Goal: Obtain resource: Download file/media

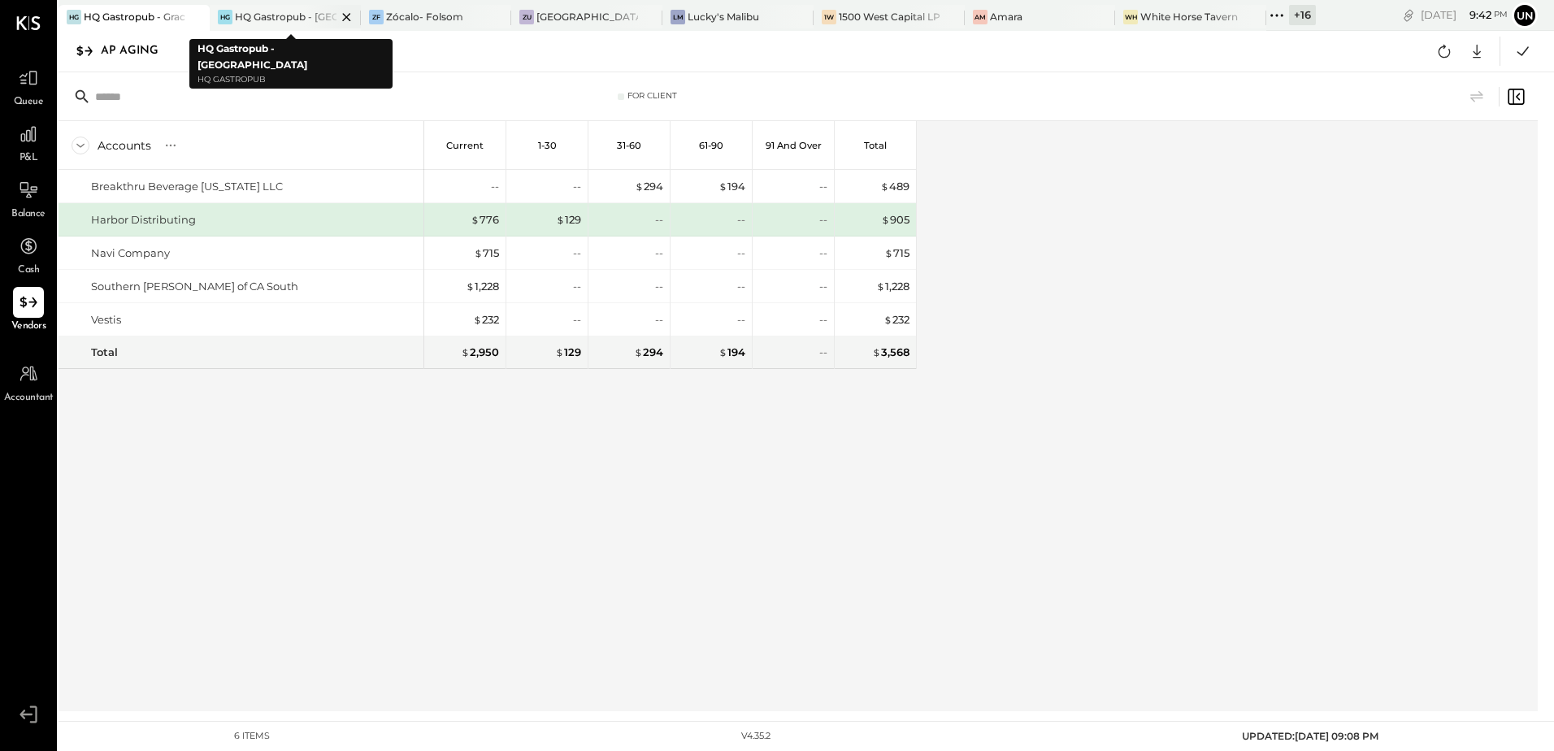
click at [281, 20] on div "HQ Gastropub - [GEOGRAPHIC_DATA]" at bounding box center [286, 17] width 102 height 14
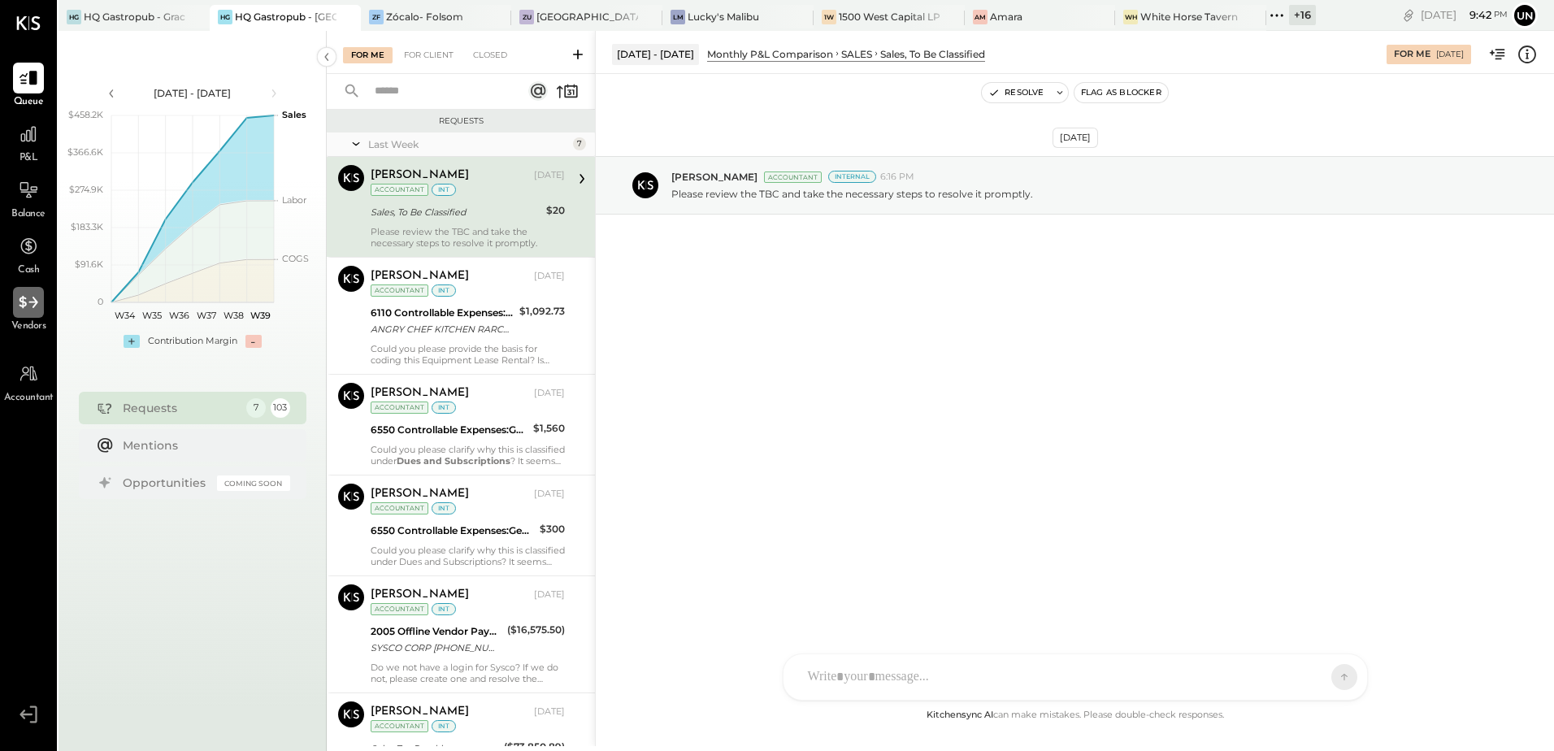
click at [33, 306] on icon at bounding box center [28, 302] width 21 height 21
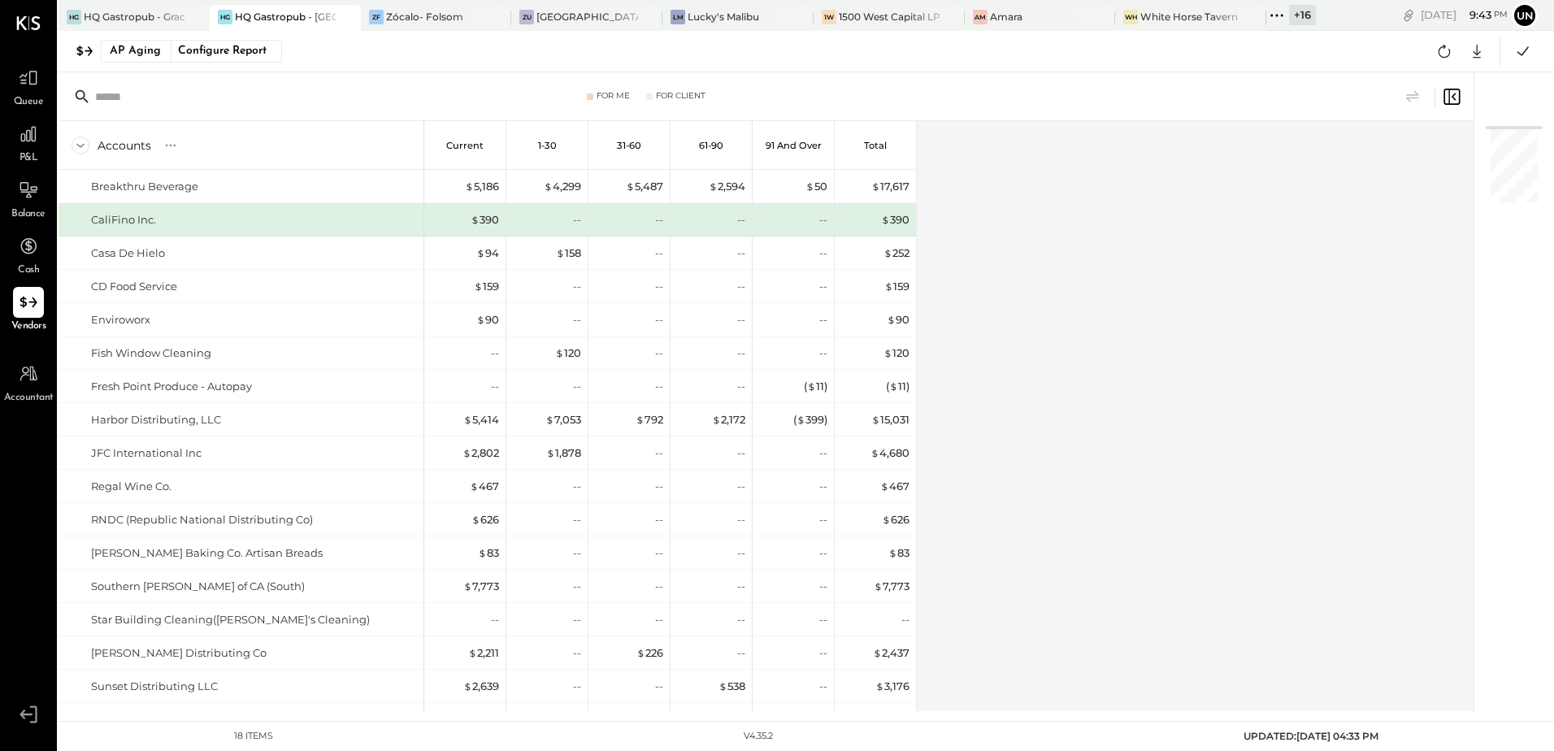
click at [1160, 404] on div "Accounts S % GL Current 1-30 31-60 61-90 91 and Over Total Breakthru Beverage C…" at bounding box center [767, 416] width 1417 height 590
click at [1408, 407] on div "Accounts S % GL Current 1-30 31-60 61-90 91 and Over Total Breakthru Beverage C…" at bounding box center [767, 416] width 1417 height 590
click at [1441, 50] on icon at bounding box center [1444, 51] width 21 height 21
click at [1303, 263] on div "Accounts S % GL Current 1-30 31-60 61-90 91 and Over Total Breakthru Beverage C…" at bounding box center [767, 416] width 1417 height 590
click at [1479, 51] on icon at bounding box center [1476, 51] width 21 height 21
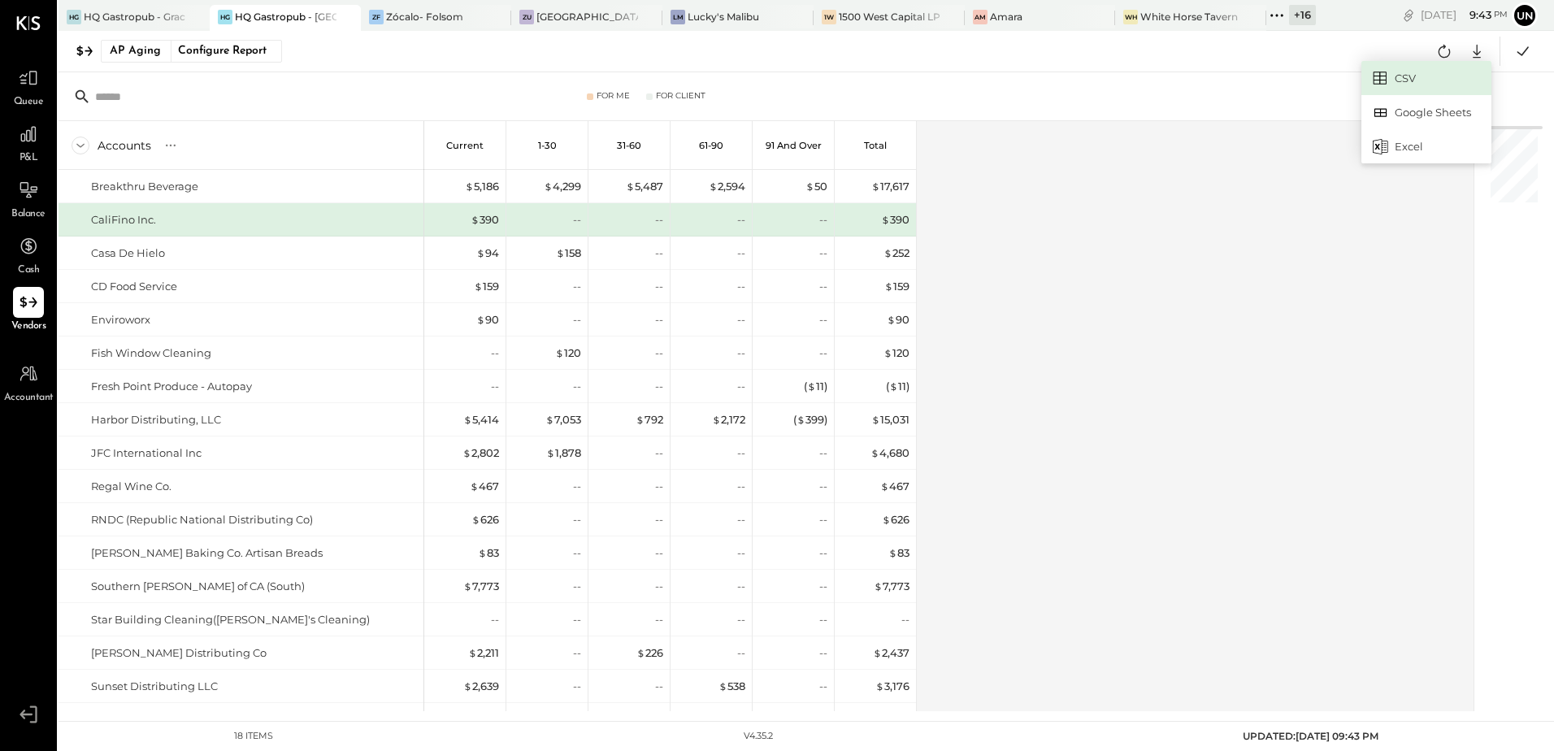
click at [1403, 79] on link "CSV" at bounding box center [1426, 78] width 130 height 34
click at [1096, 297] on div "Accounts S % GL Current 1-30 31-60 61-90 91 and Over Total Breakthru Beverage C…" at bounding box center [767, 416] width 1417 height 590
click at [1060, 459] on div "Accounts S % GL Current 1-30 31-60 61-90 91 and Over Total Breakthru Beverage C…" at bounding box center [767, 416] width 1417 height 590
click at [1232, 439] on div "Accounts S % GL Current 1-30 31-60 61-90 91 and Over Total Breakthru Beverage C…" at bounding box center [767, 416] width 1417 height 590
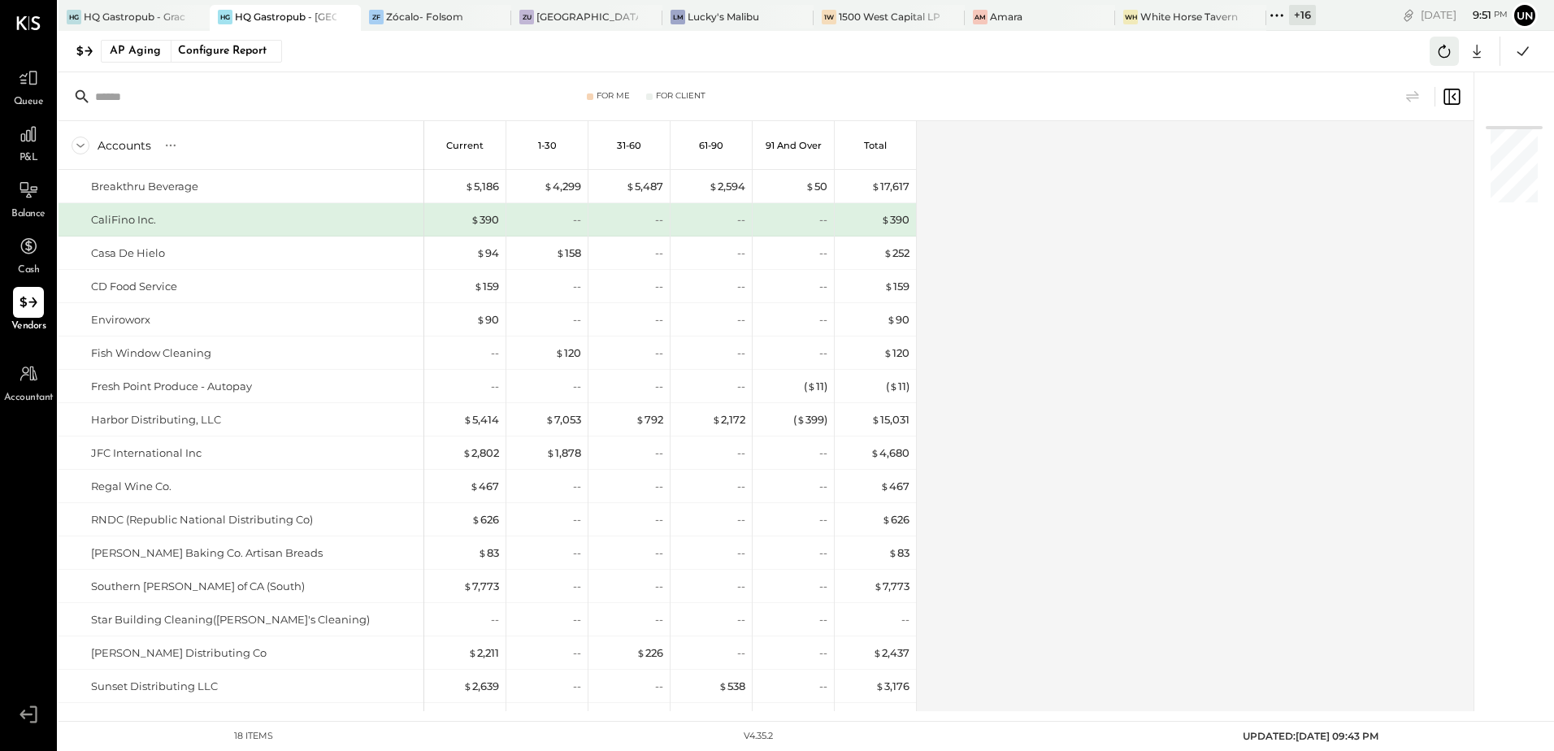
click at [1440, 58] on icon at bounding box center [1444, 51] width 21 height 21
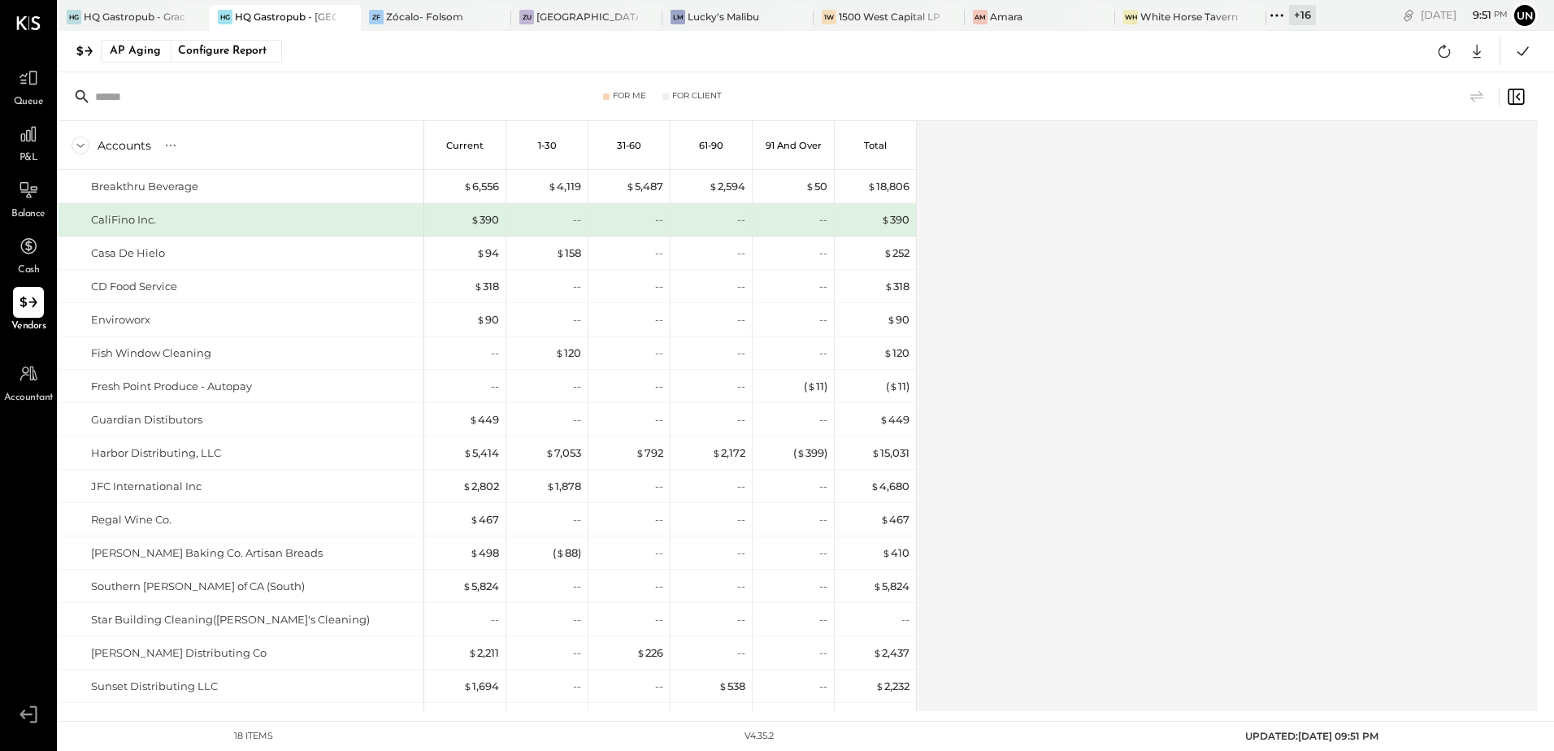
click at [1133, 293] on div "Accounts S % GL Current 1-30 31-60 61-90 91 and Over Total Breakthru Beverage C…" at bounding box center [799, 416] width 1481 height 590
click at [1133, 294] on div "Accounts S % GL Current 1-30 31-60 61-90 91 and Over Total Breakthru Beverage C…" at bounding box center [799, 416] width 1481 height 590
click at [1476, 51] on icon at bounding box center [1476, 51] width 21 height 21
click at [1400, 78] on link "CSV" at bounding box center [1426, 78] width 130 height 34
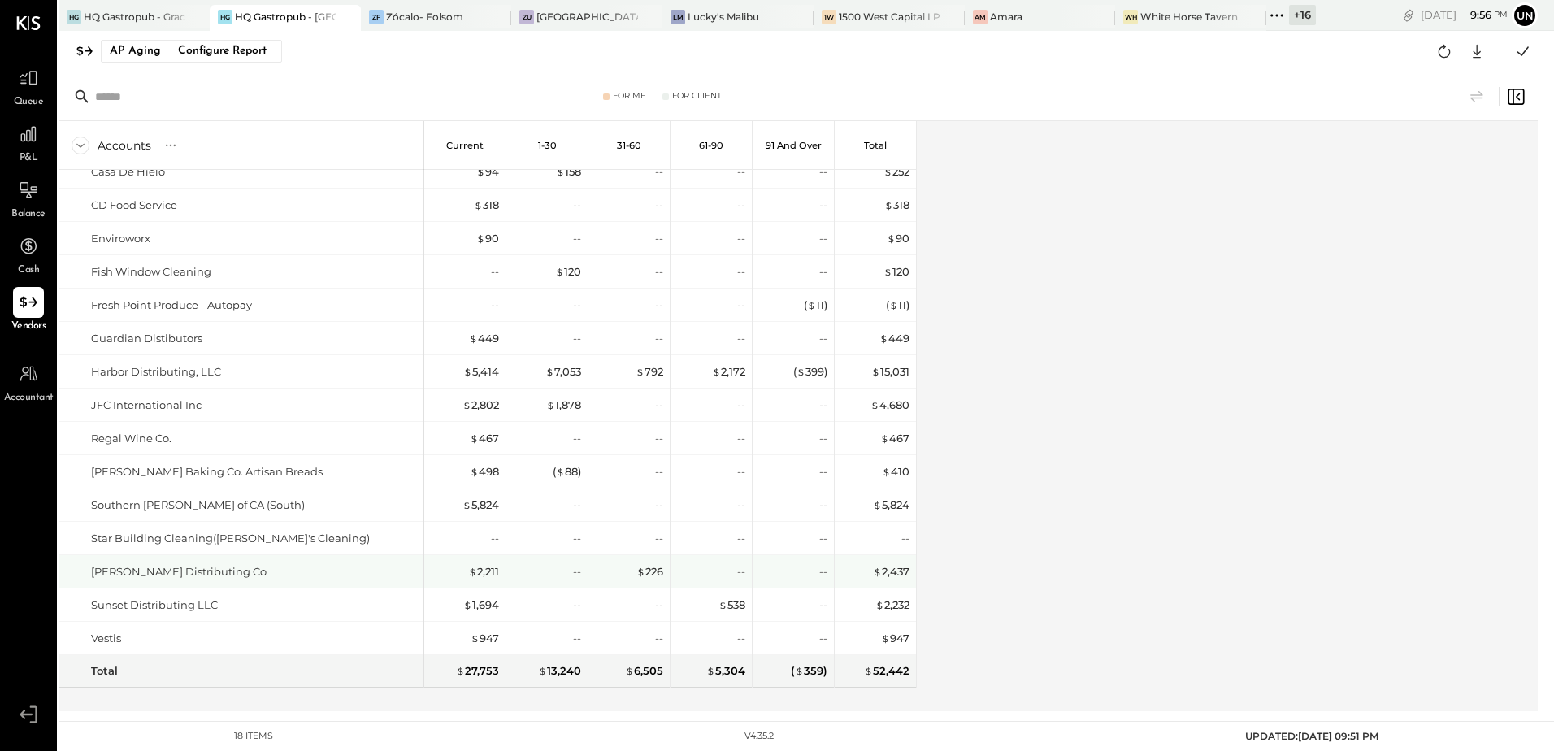
scroll to position [98, 0]
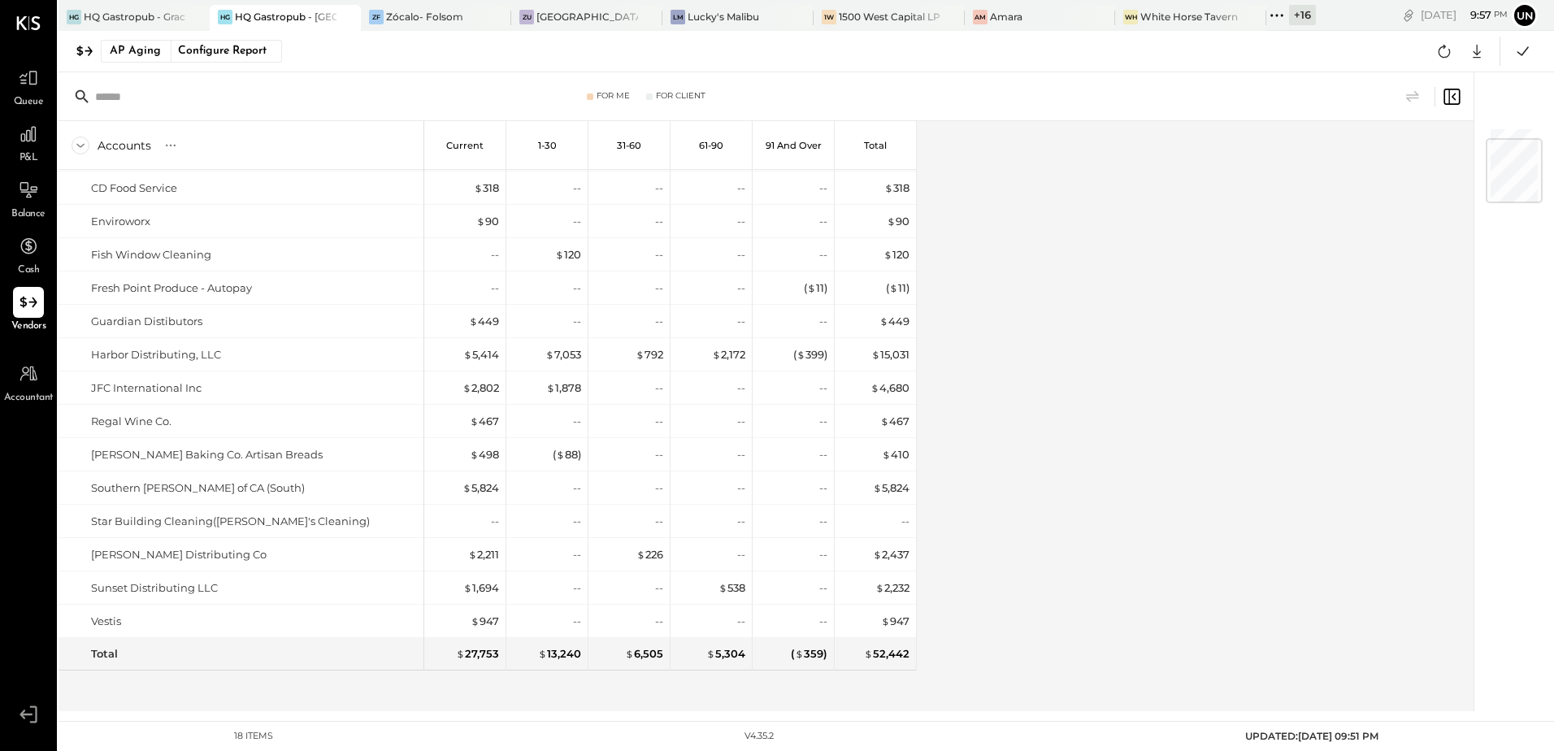
click at [1276, 17] on icon at bounding box center [1276, 15] width 21 height 21
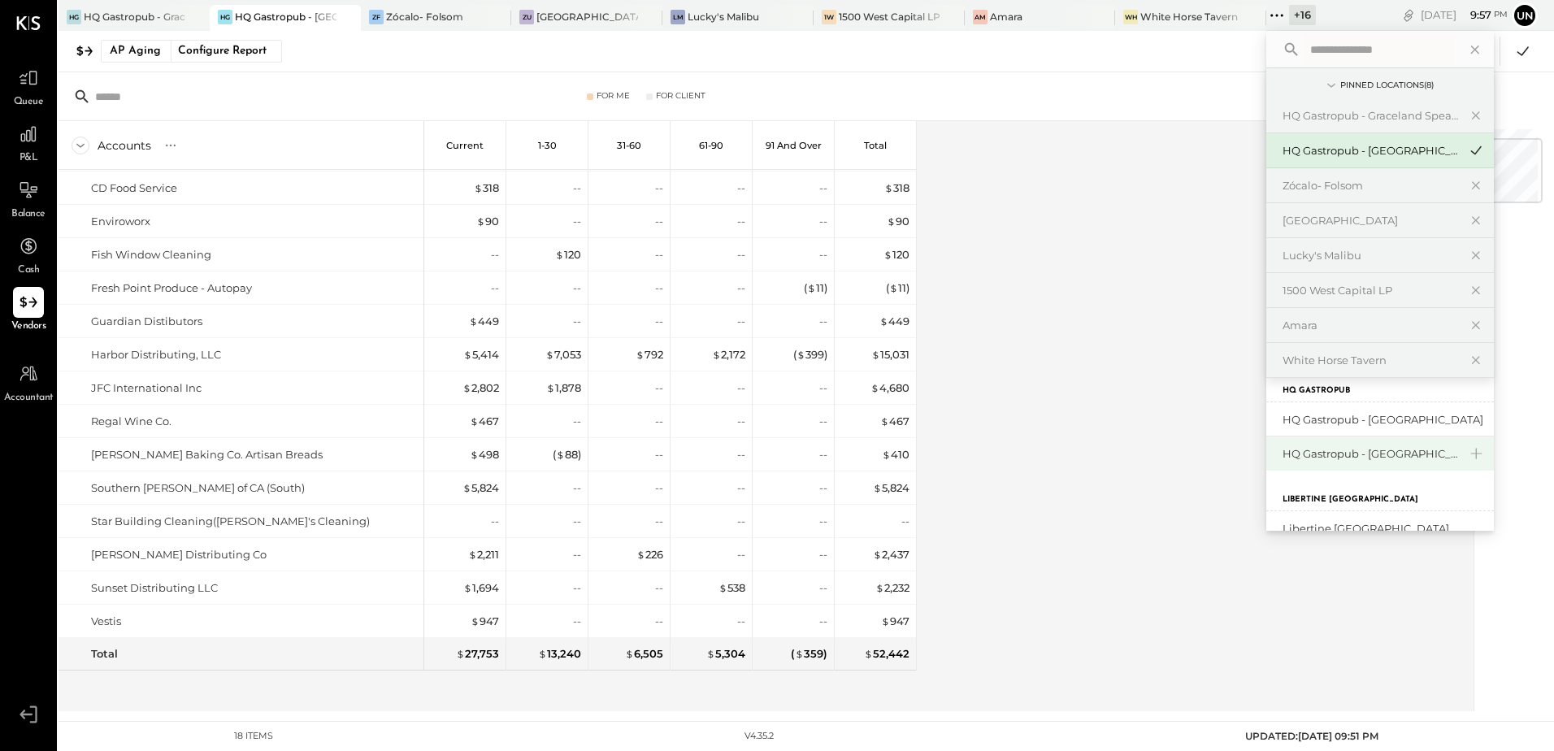
scroll to position [243, 0]
click at [1403, 447] on div "HQ Gastropub - [GEOGRAPHIC_DATA]" at bounding box center [1370, 444] width 176 height 15
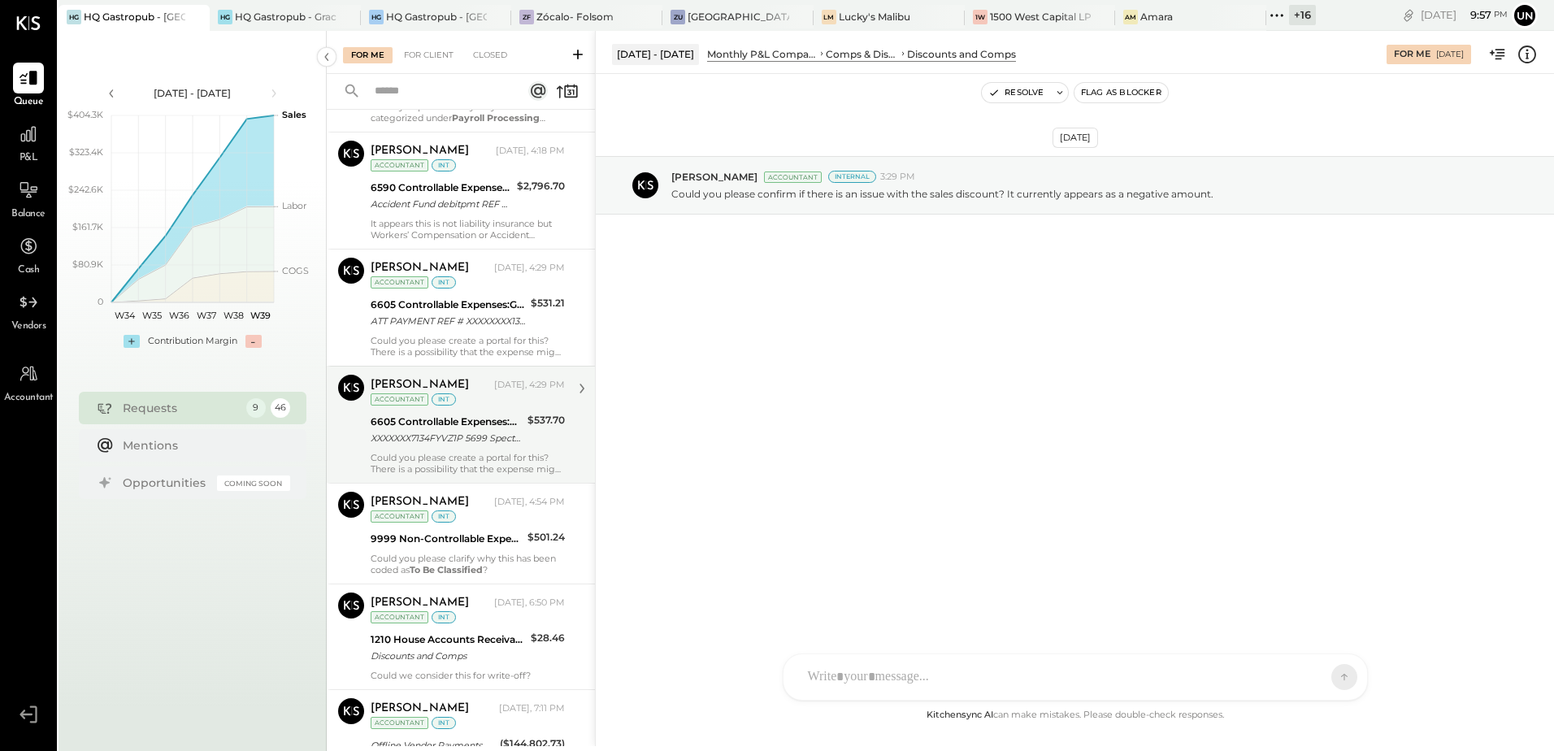
scroll to position [15, 0]
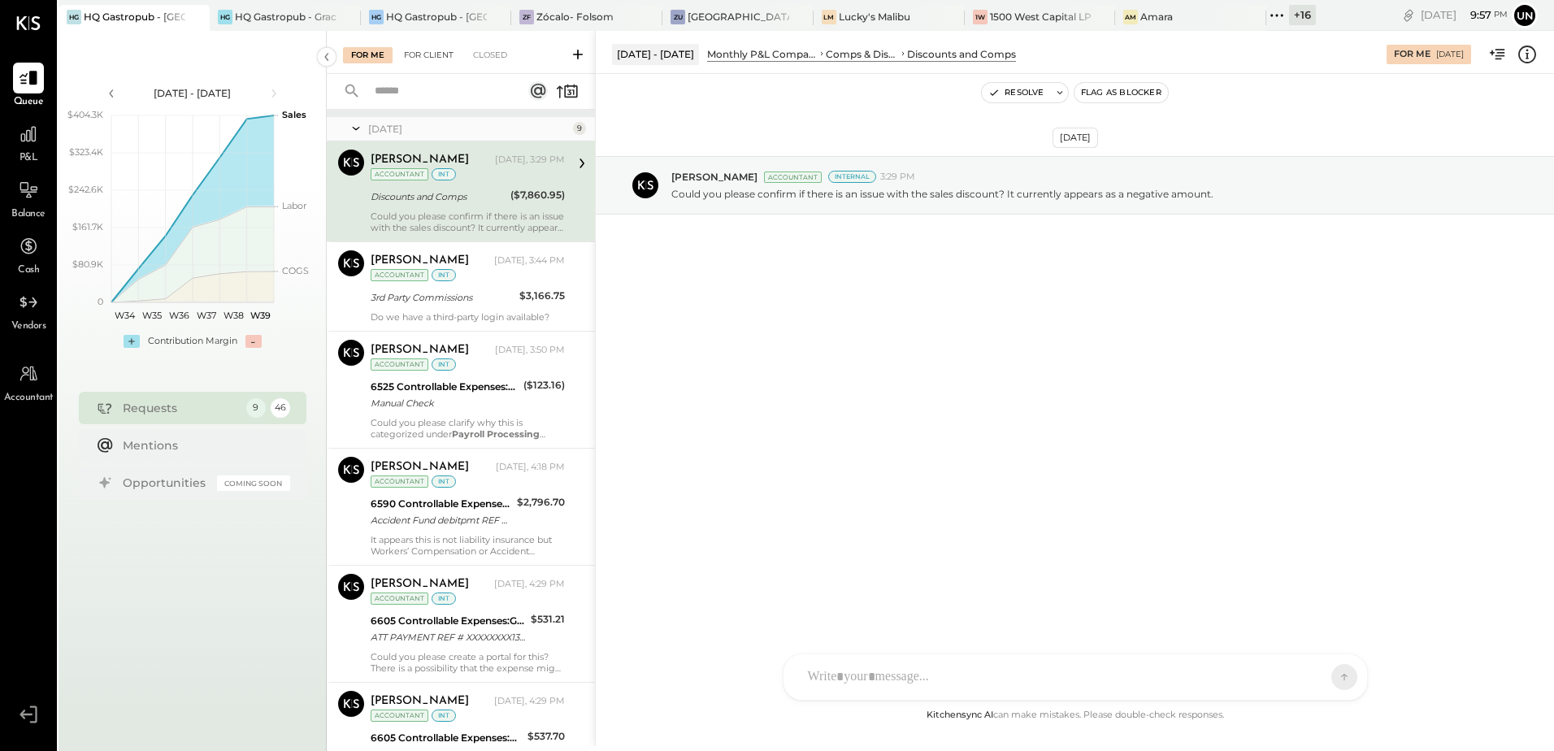
click at [408, 59] on div "For Client" at bounding box center [429, 55] width 66 height 16
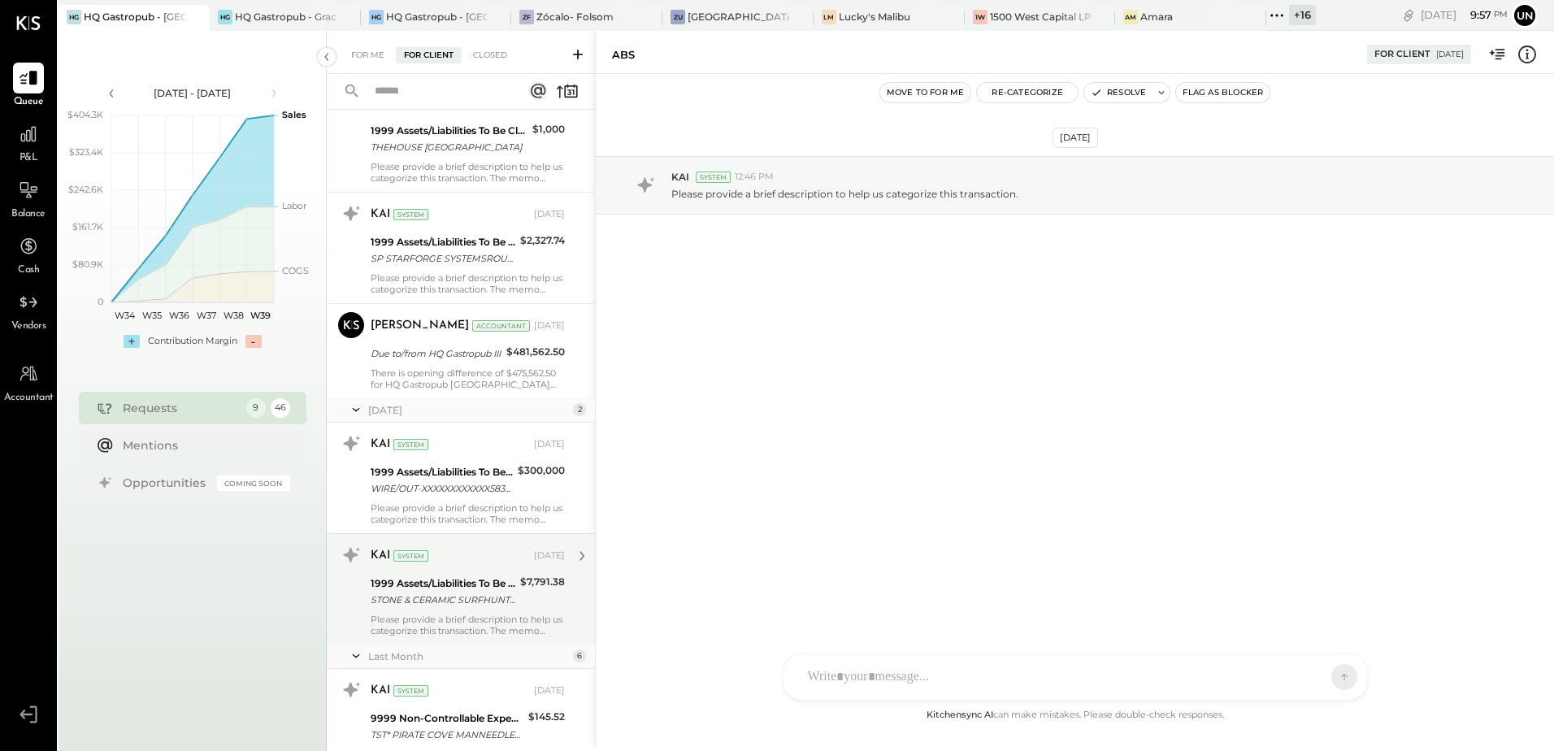
scroll to position [3738, 0]
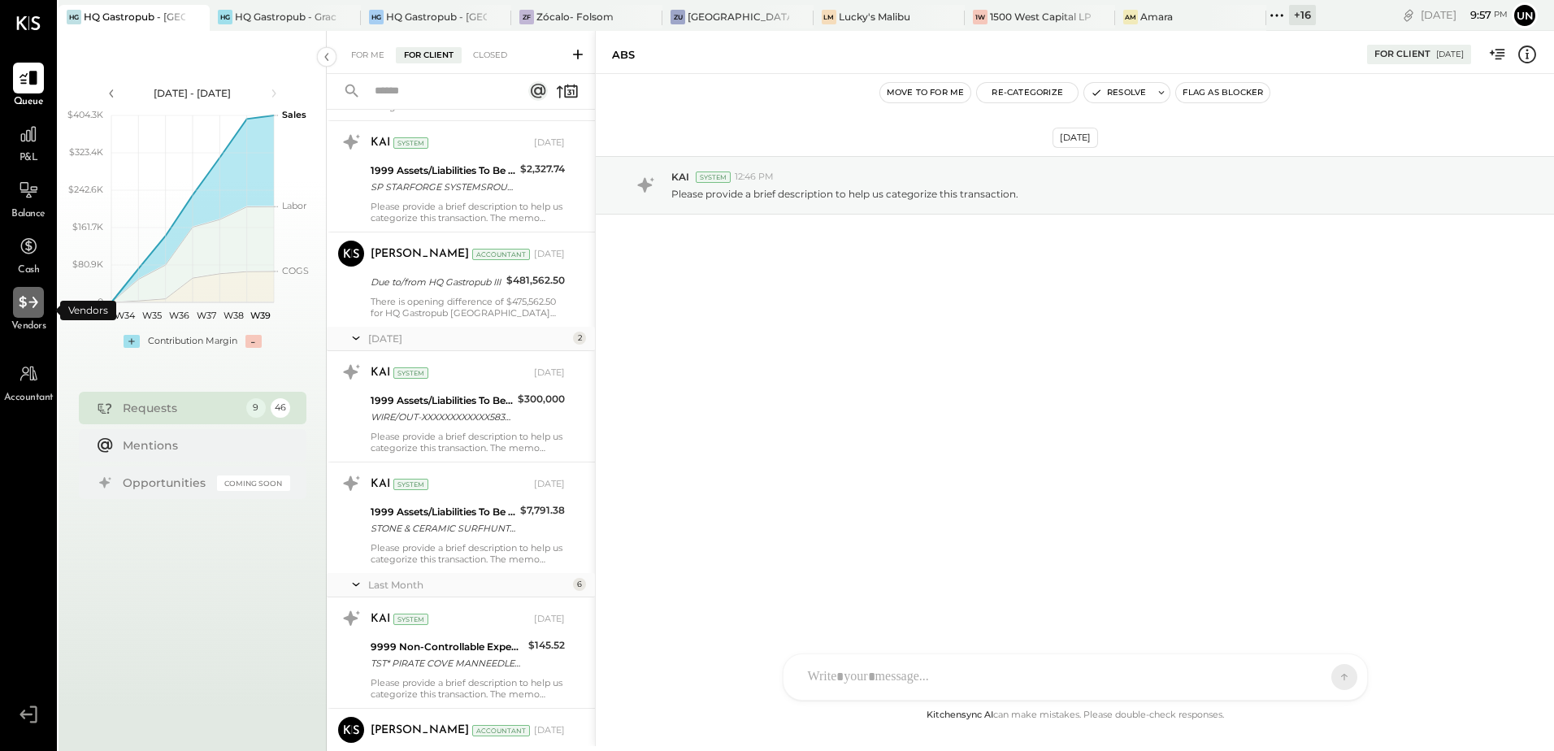
click at [27, 312] on icon at bounding box center [28, 302] width 21 height 21
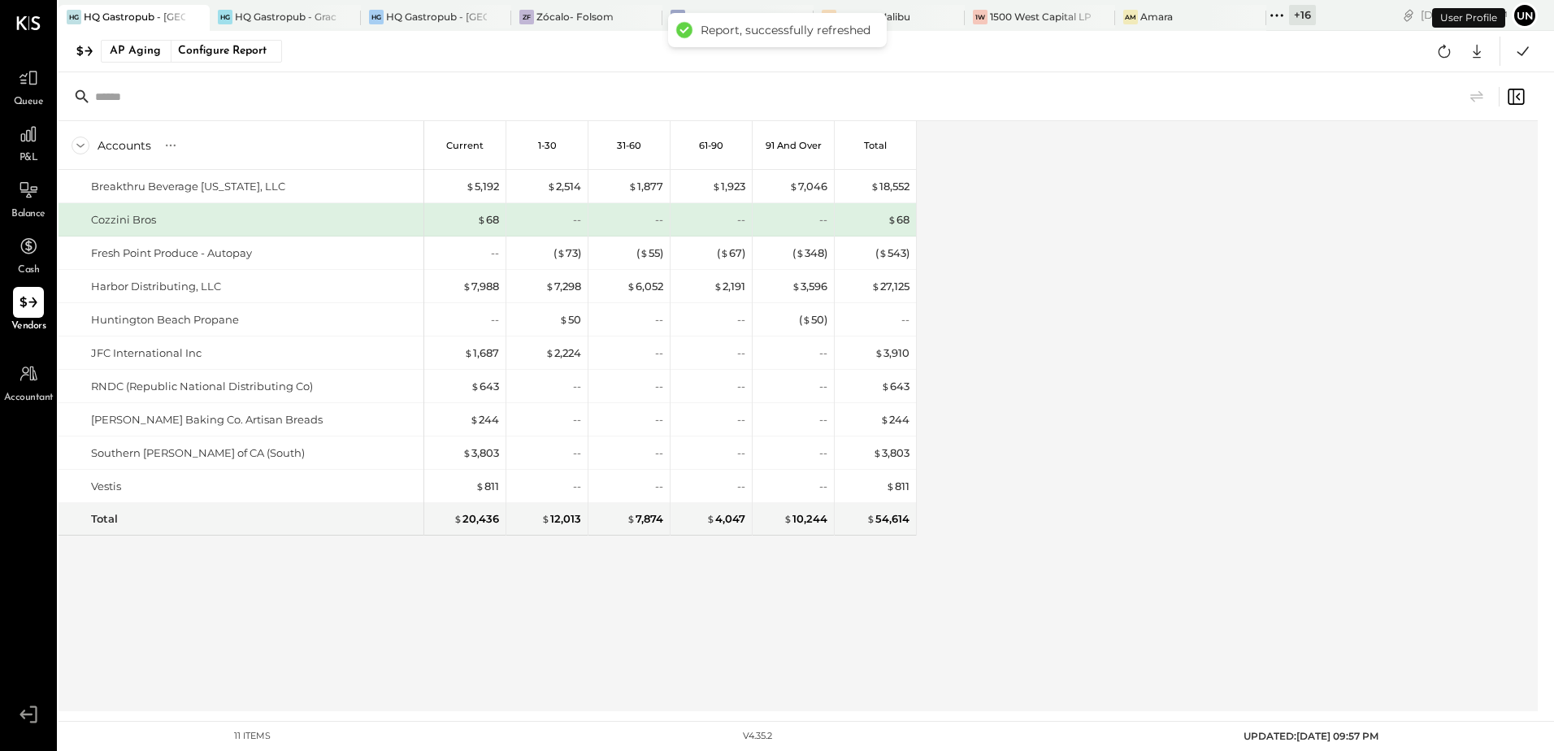
click at [1150, 377] on div "Accounts S % GL Current 1-30 31-60 61-90 91 and Over Total Breakthru Beverage […" at bounding box center [799, 416] width 1481 height 590
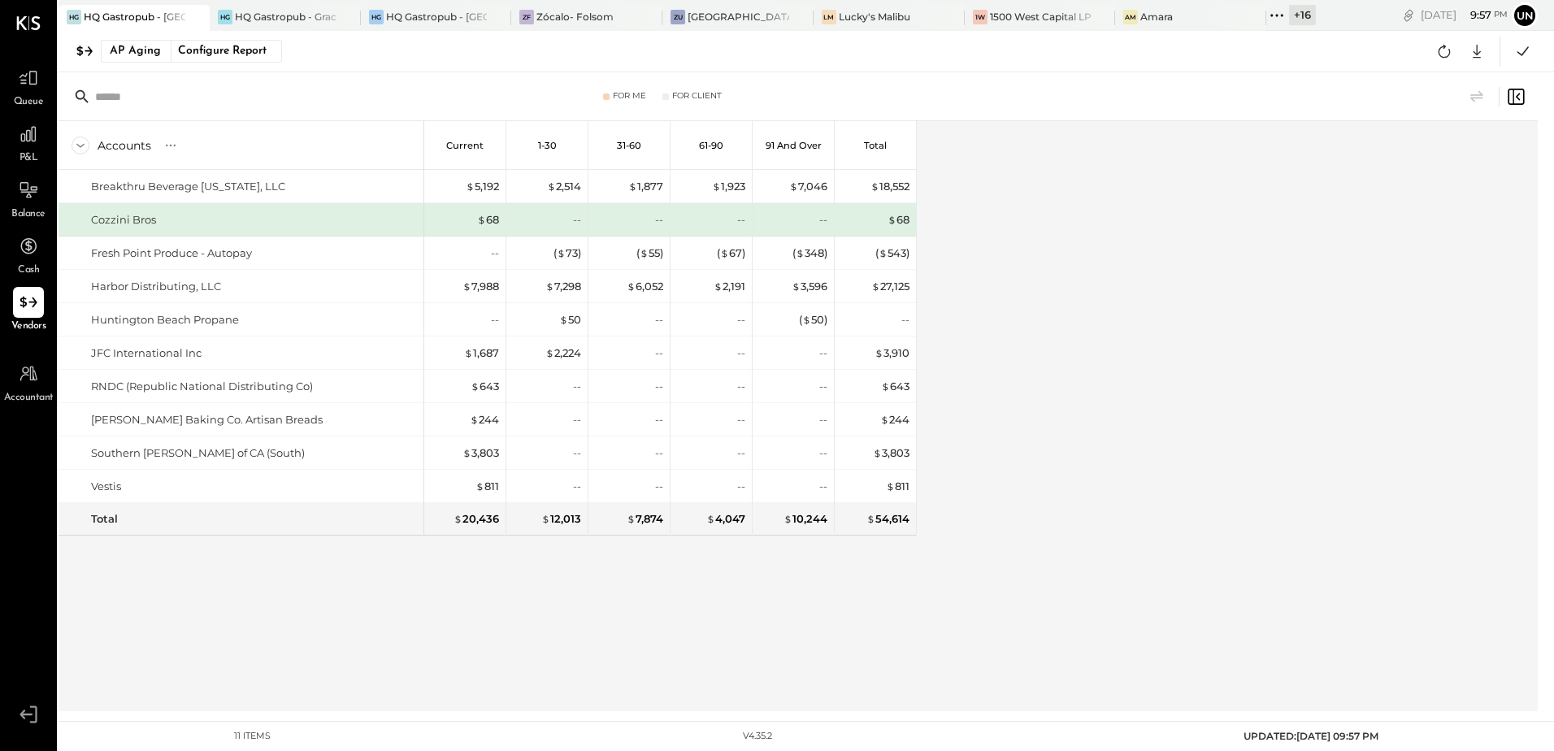
click at [1150, 377] on div "Accounts S % GL Current 1-30 31-60 61-90 91 and Over Total Breakthru Beverage […" at bounding box center [799, 416] width 1481 height 590
click at [1192, 422] on div "Accounts S % GL Current 1-30 31-60 61-90 91 and Over Total Breakthru Beverage […" at bounding box center [799, 416] width 1481 height 590
click at [163, 11] on div at bounding box center [181, 17] width 57 height 24
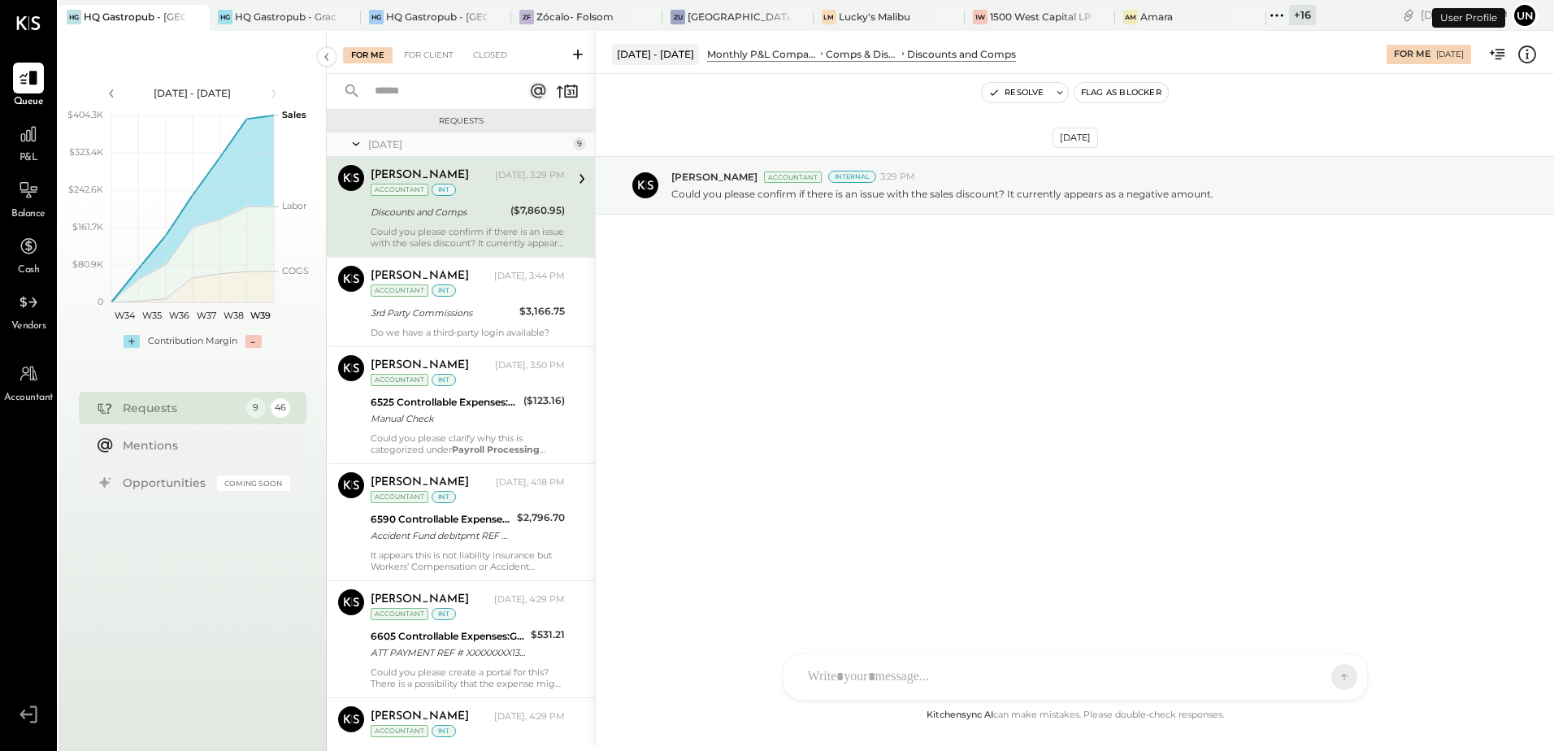
click at [12, 307] on div "Vendors" at bounding box center [28, 310] width 35 height 47
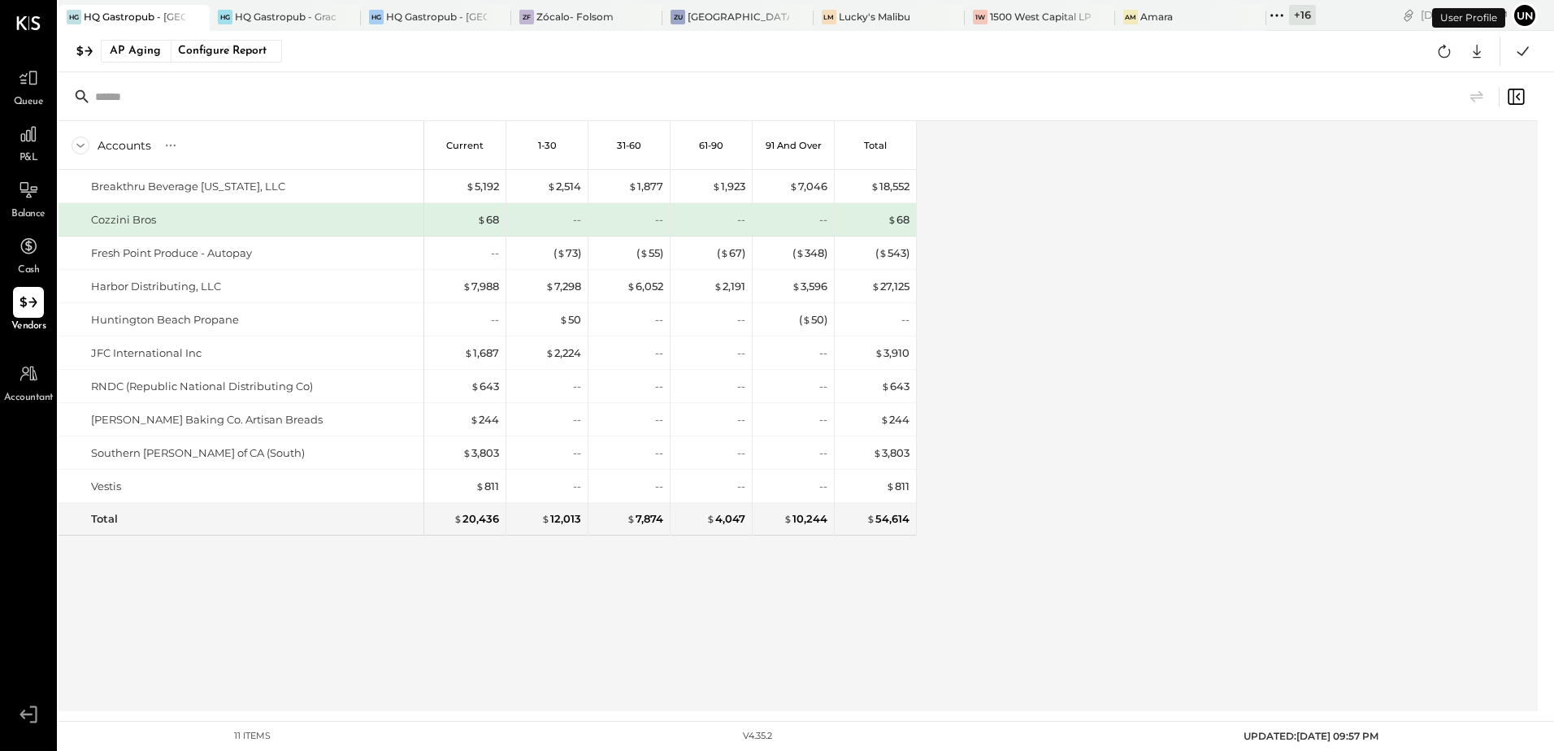
click at [1185, 241] on div "Accounts S % GL Current 1-30 31-60 61-90 91 and Over Total Breakthru Beverage […" at bounding box center [799, 416] width 1481 height 590
click at [1433, 55] on button at bounding box center [1443, 51] width 29 height 29
click at [1486, 56] on icon at bounding box center [1476, 51] width 21 height 21
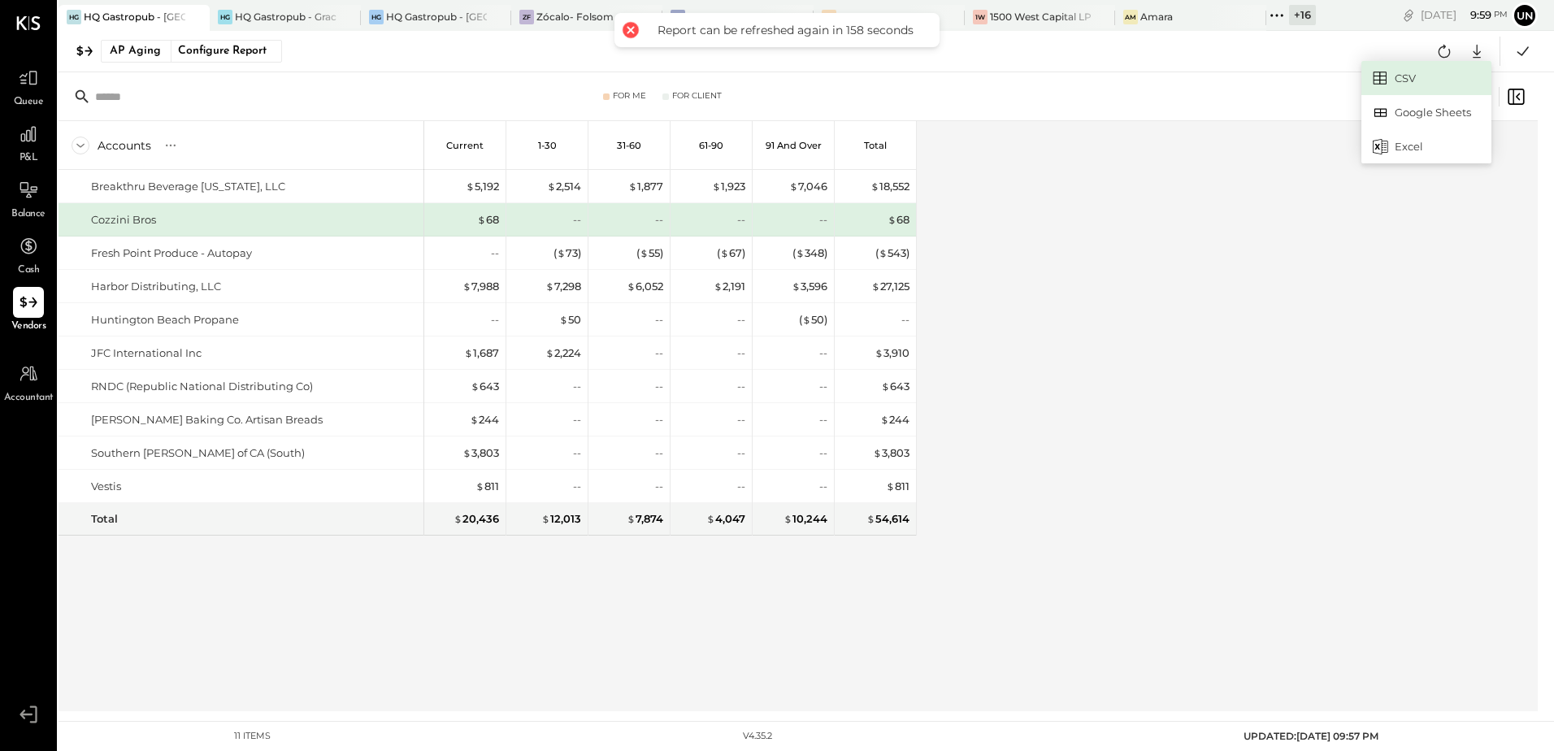
click at [1401, 75] on link "CSV" at bounding box center [1426, 78] width 130 height 34
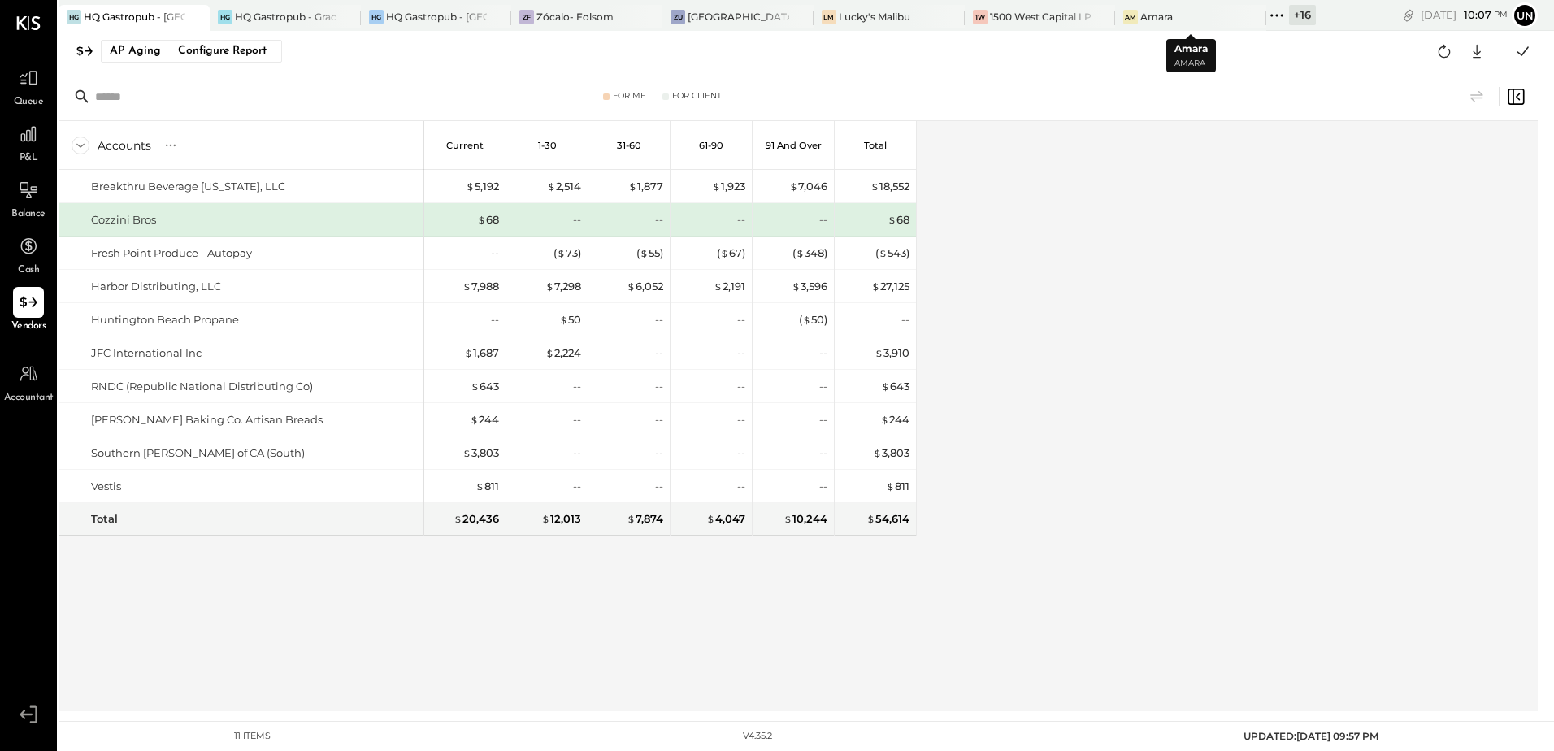
click at [1273, 17] on icon at bounding box center [1276, 15] width 21 height 21
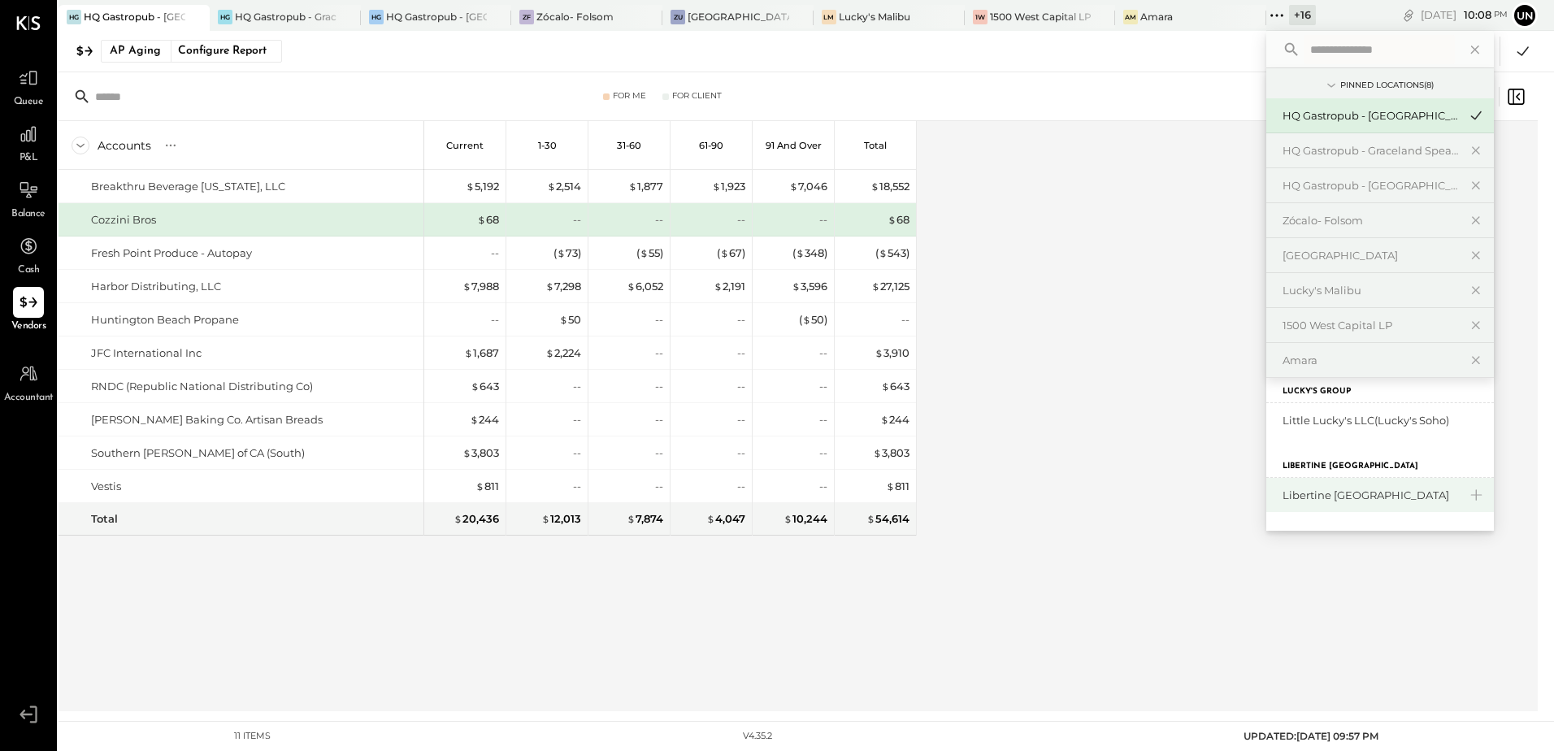
scroll to position [324, 0]
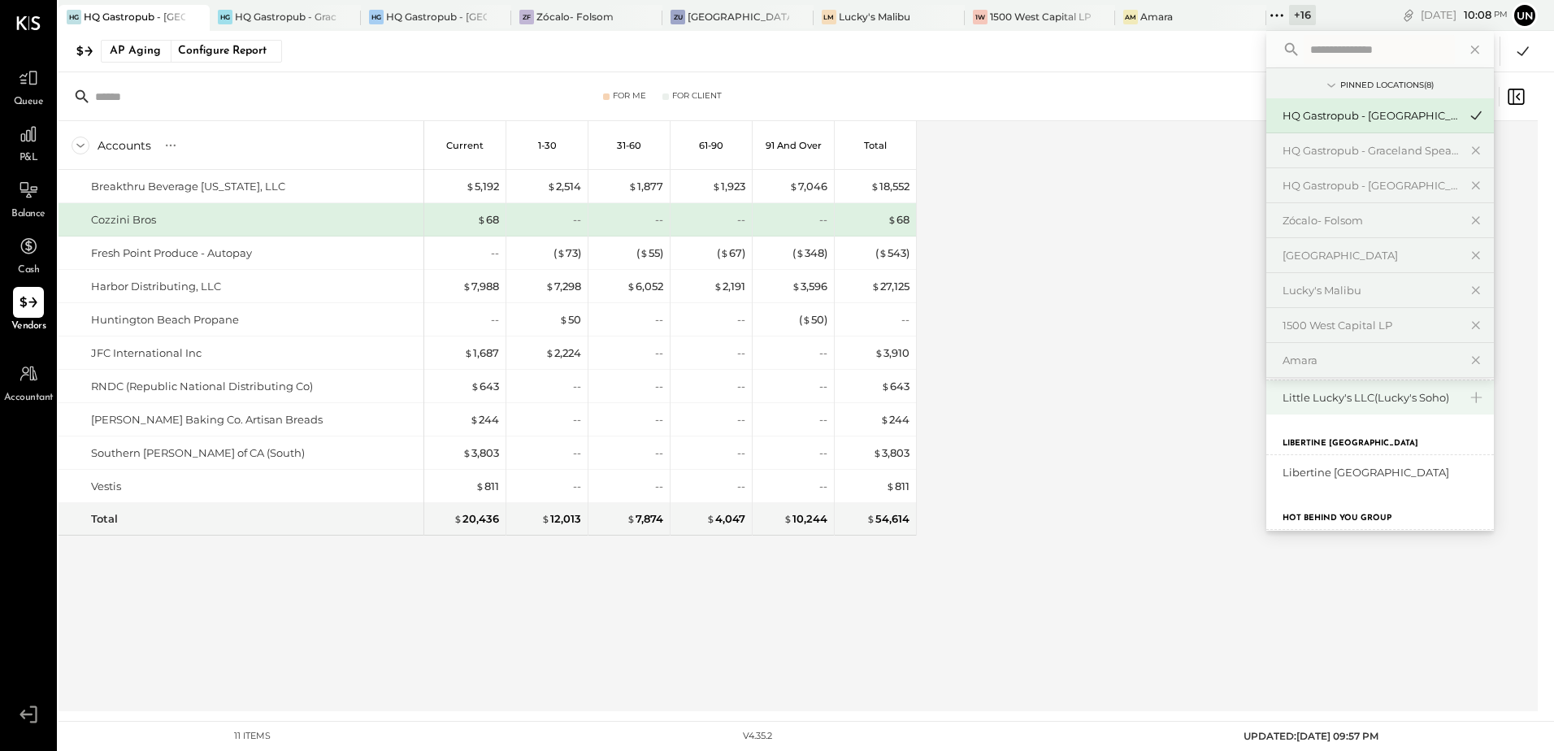
click at [1377, 404] on div "Little Lucky's LLC(Lucky's Soho)" at bounding box center [1370, 397] width 176 height 15
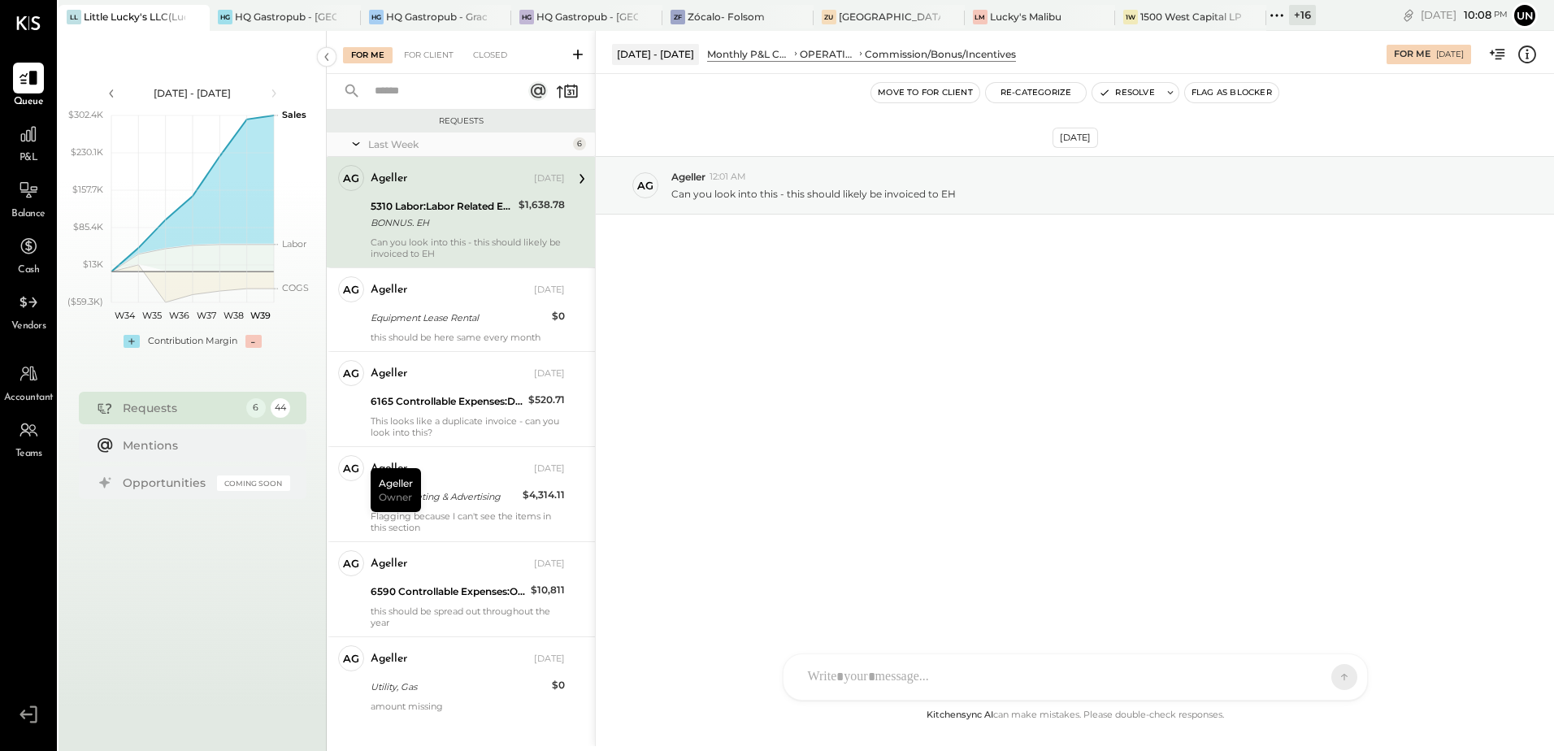
click at [1147, 306] on div "[DATE] Ag Ageller 12:01 AM Can you look into this - this should likely be invoi…" at bounding box center [1075, 226] width 958 height 222
click at [1047, 16] on div "Lucky's Malibu" at bounding box center [1026, 17] width 72 height 14
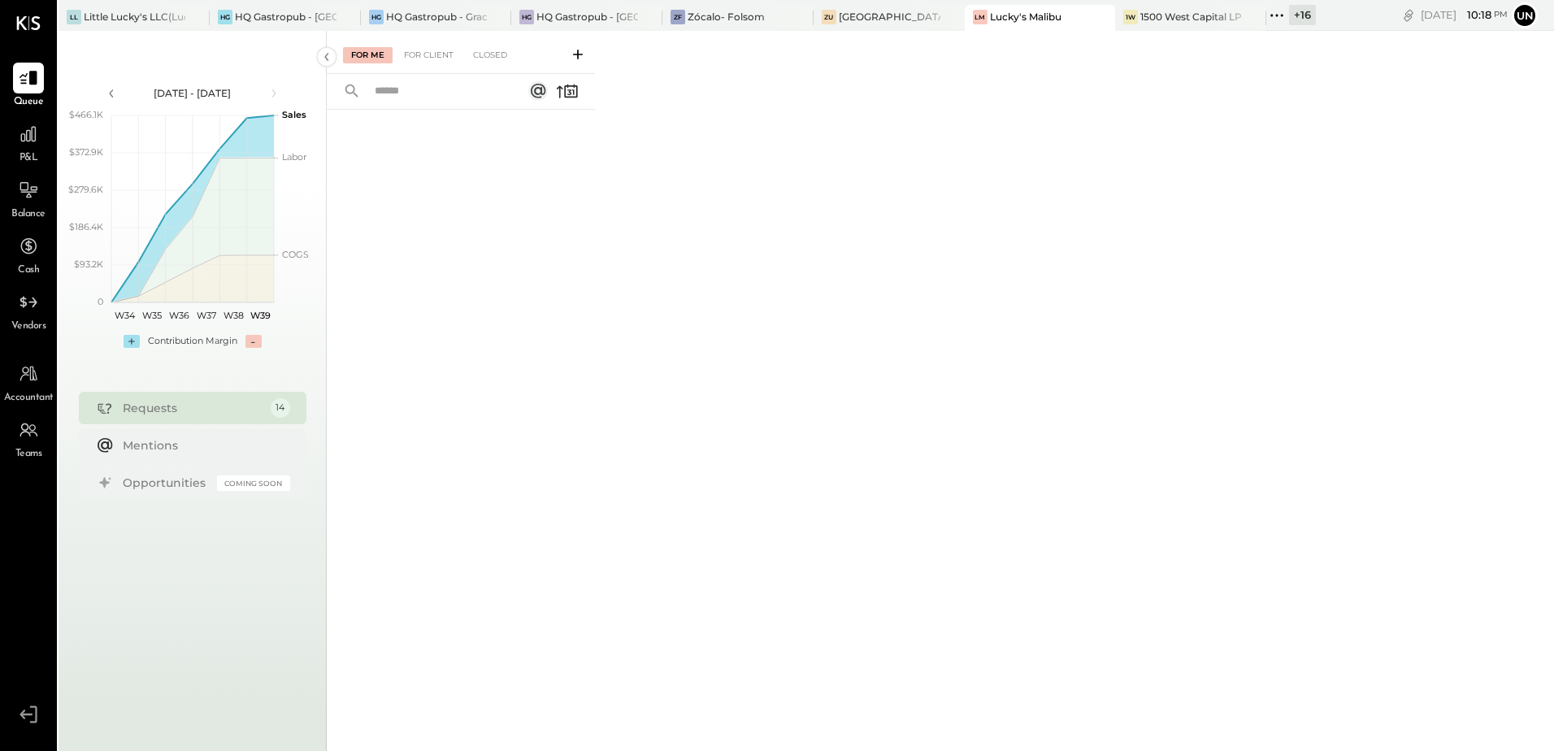
click at [20, 321] on span "Vendors" at bounding box center [28, 326] width 35 height 15
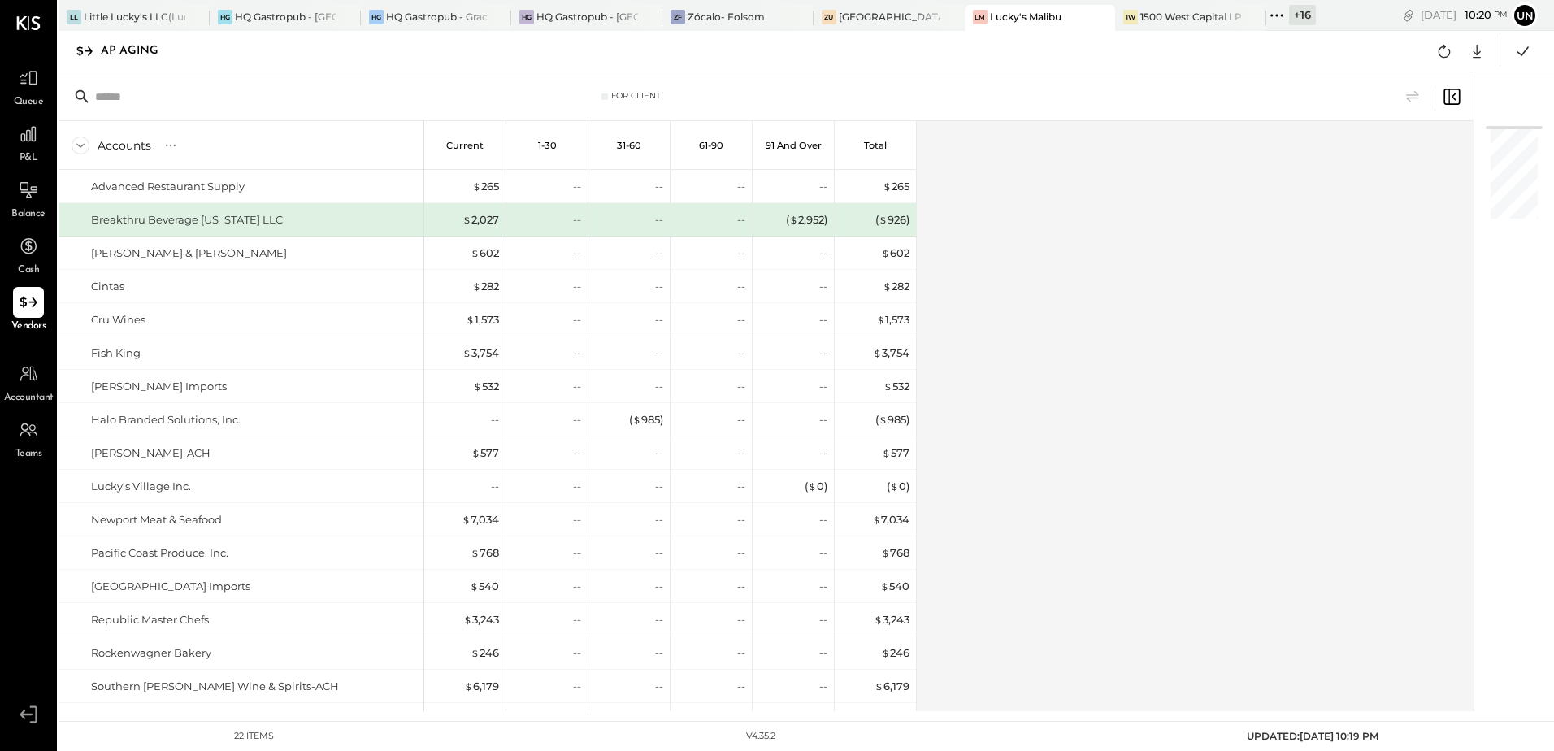
click at [1203, 362] on div "Accounts S % GL Current 1-30 31-60 61-90 91 and Over Total Advanced Restaurant …" at bounding box center [767, 416] width 1417 height 590
click at [1060, 327] on div "Accounts S % GL Current 1-30 31-60 61-90 91 and Over Total Advanced Restaurant …" at bounding box center [767, 416] width 1417 height 590
click at [1438, 55] on icon at bounding box center [1444, 51] width 21 height 21
click at [1209, 427] on div "Accounts S % GL Current 1-30 31-60 61-90 91 and Over Total Advanced Restaurant …" at bounding box center [767, 416] width 1417 height 590
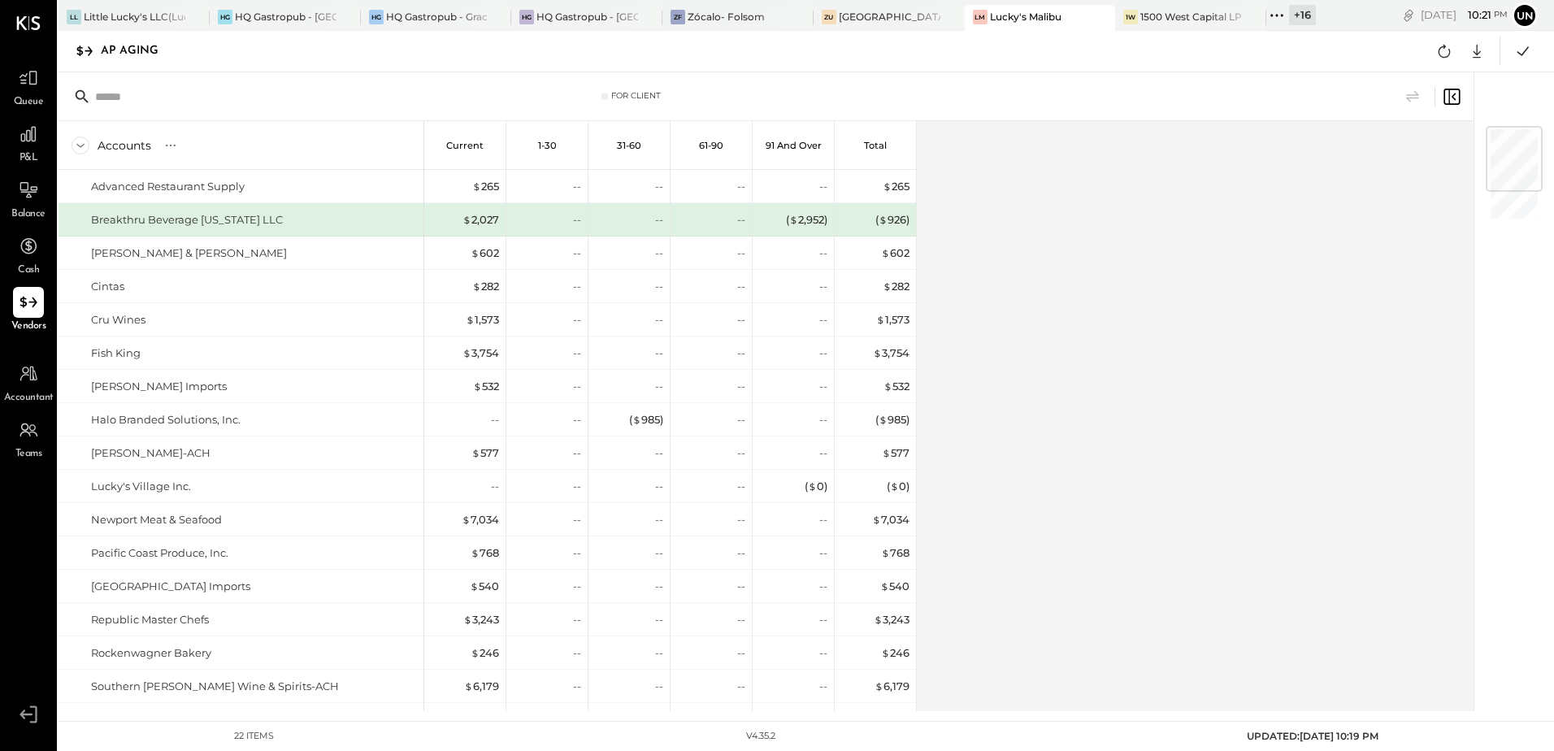
click at [1209, 427] on div "Accounts S % GL Current 1-30 31-60 61-90 91 and Over Total Advanced Restaurant …" at bounding box center [767, 416] width 1417 height 590
click at [1205, 423] on div "Accounts S % GL Current 1-30 31-60 61-90 91 and Over Total Advanced Restaurant …" at bounding box center [767, 416] width 1417 height 590
click at [1444, 53] on icon at bounding box center [1444, 51] width 21 height 21
click at [1128, 395] on div "Accounts S % GL Current 1-30 31-60 61-90 91 and Over Total Advanced Restaurant …" at bounding box center [767, 416] width 1417 height 590
click at [1476, 59] on icon at bounding box center [1476, 51] width 21 height 21
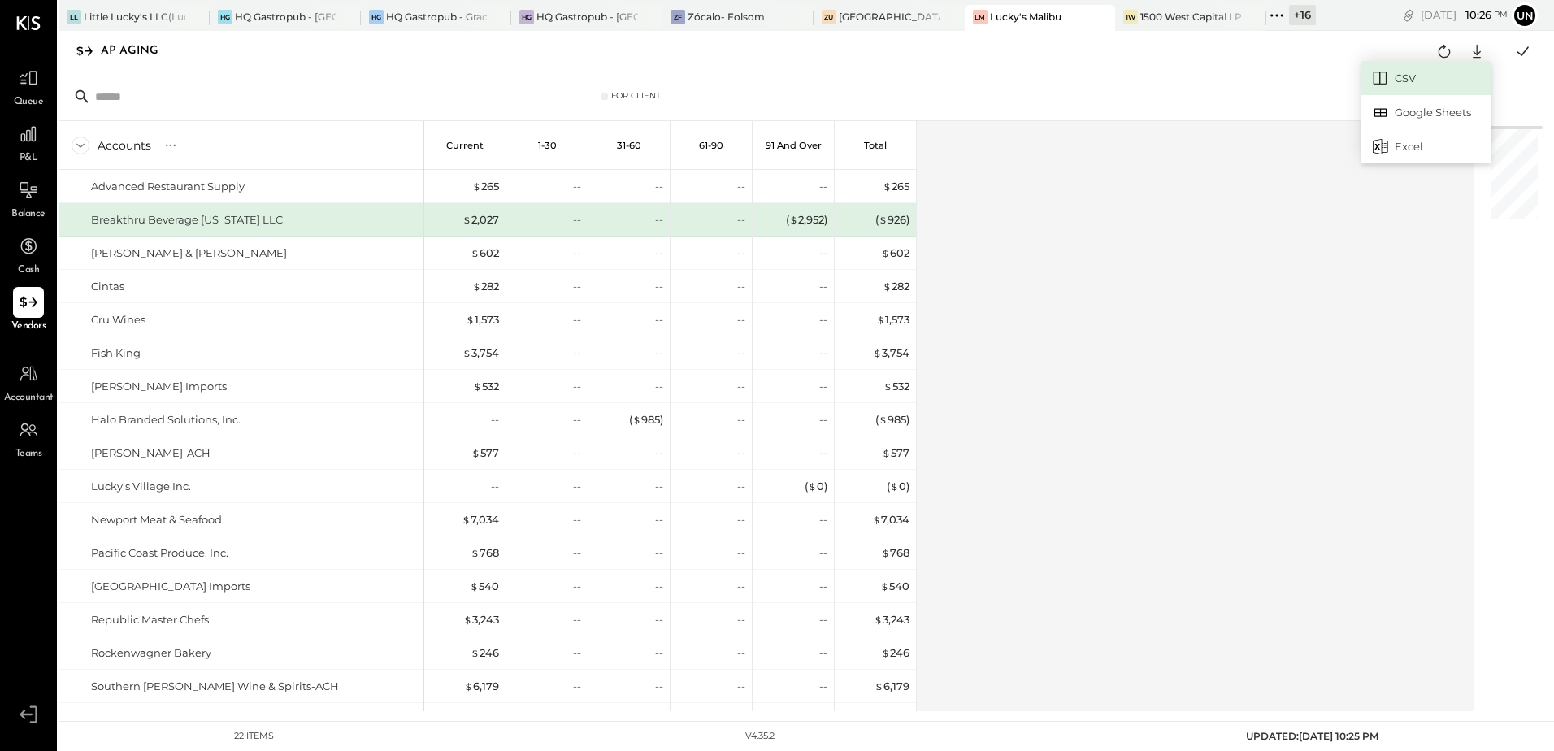
click at [1401, 72] on link "CSV" at bounding box center [1426, 78] width 130 height 34
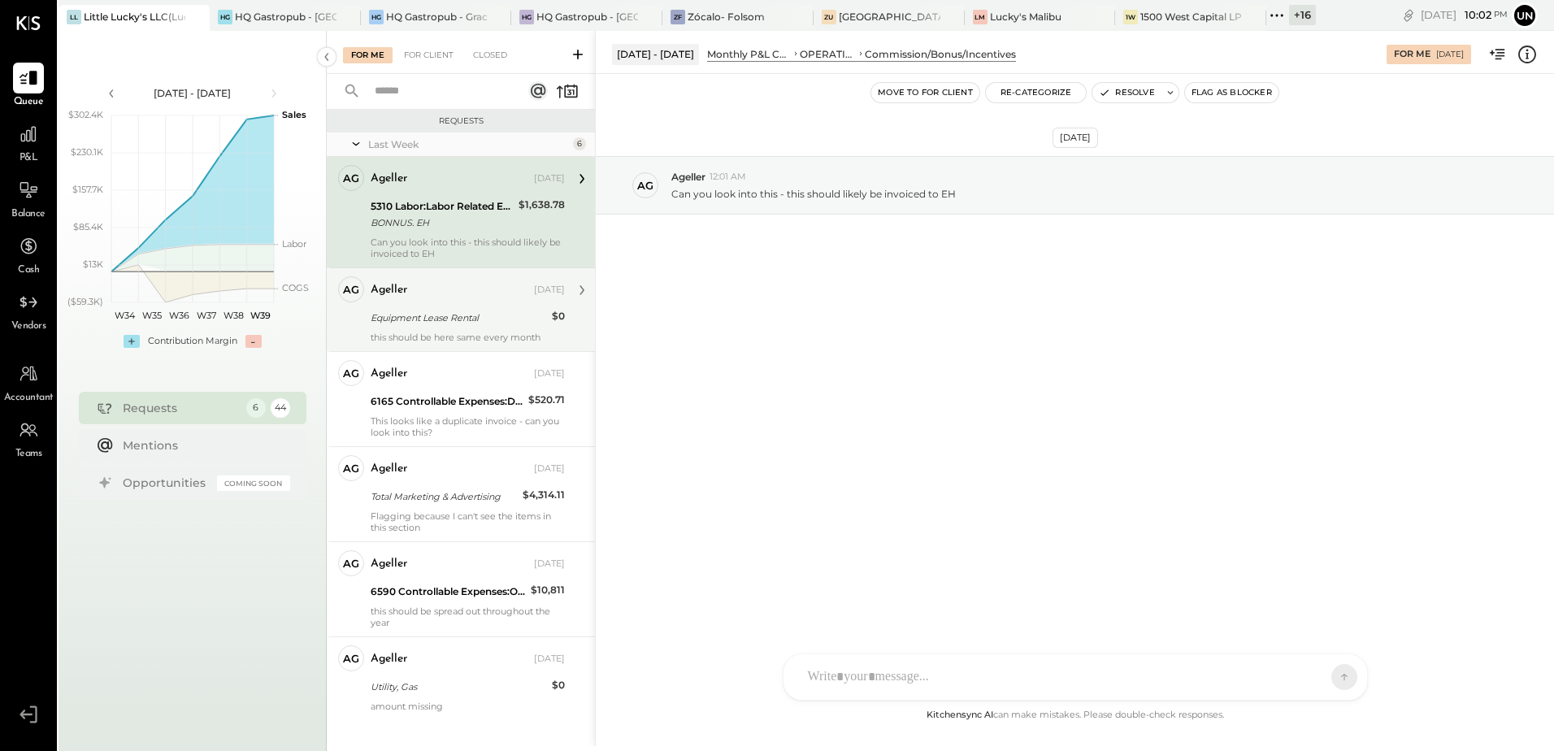
click at [408, 311] on div "Equipment Lease Rental" at bounding box center [459, 318] width 176 height 16
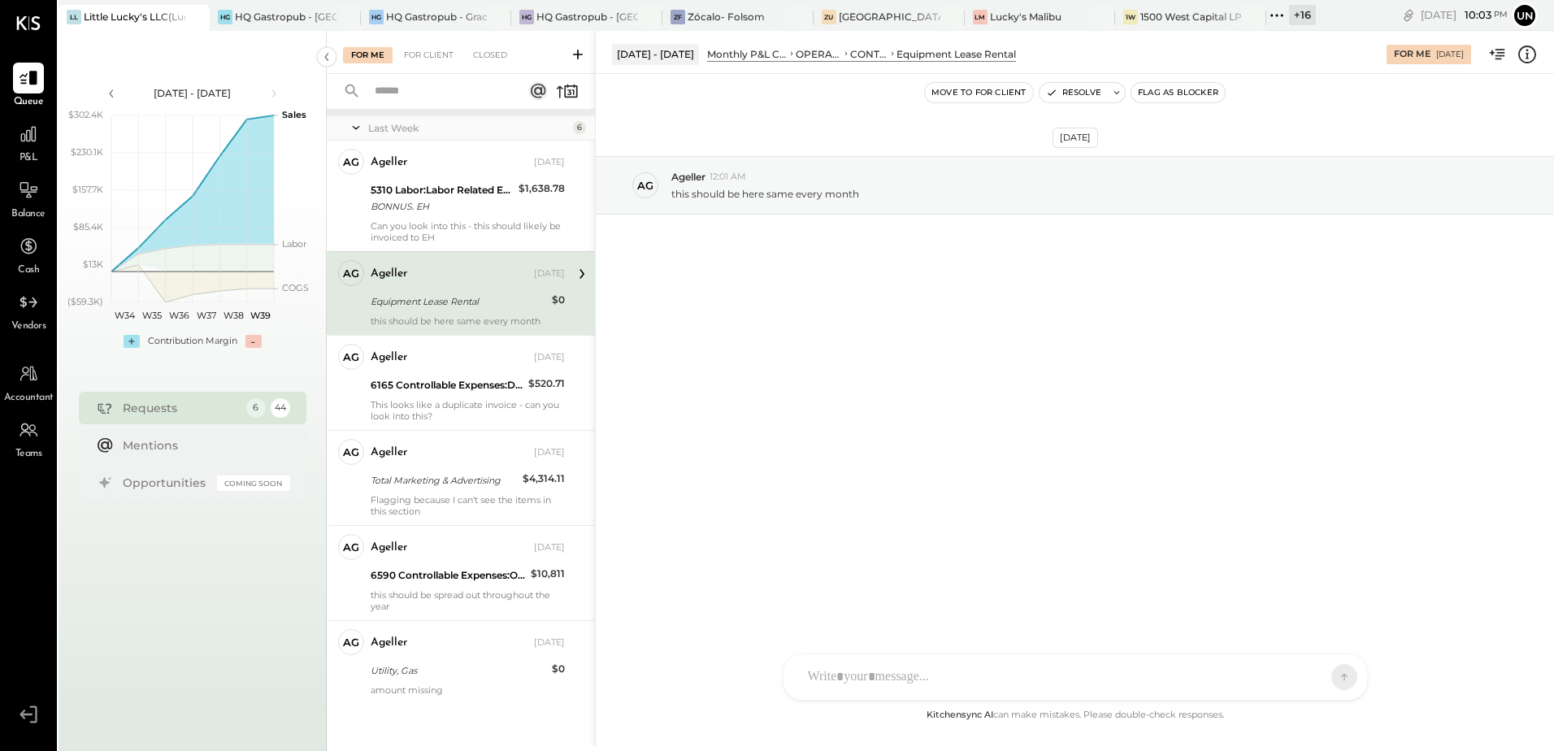
scroll to position [20, 0]
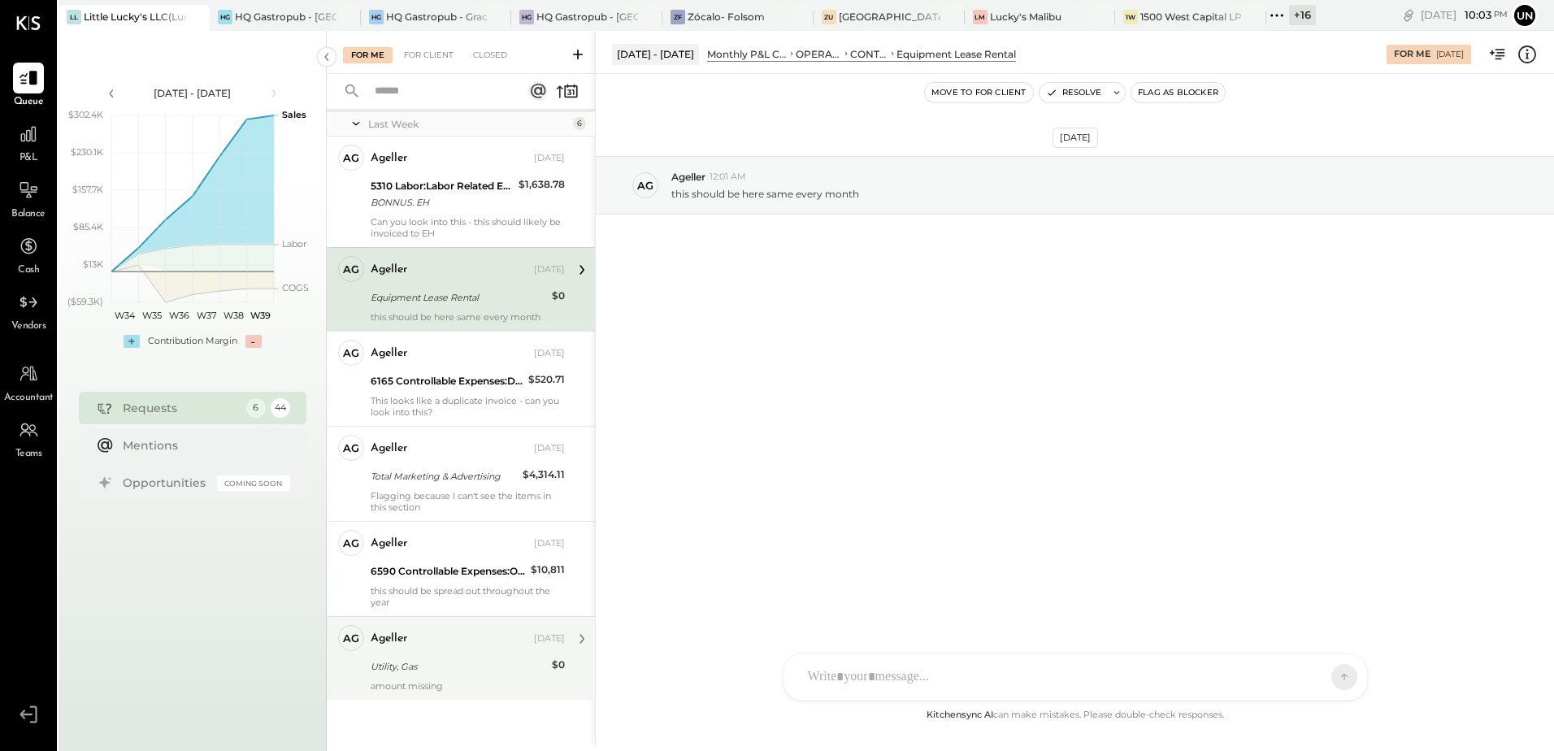
click at [413, 671] on div "Utility, Gas" at bounding box center [459, 666] width 176 height 16
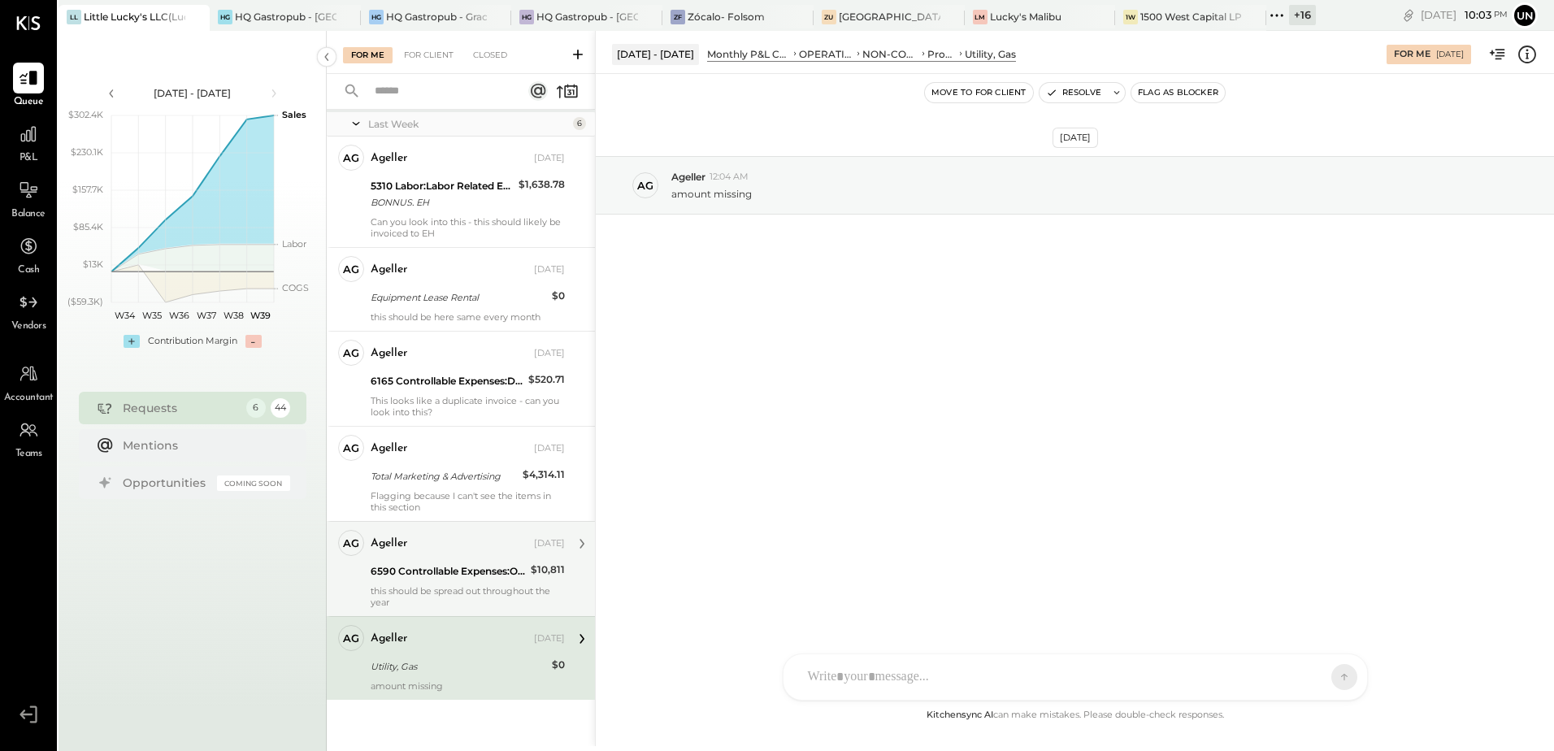
click at [400, 570] on div "6590 Controllable Expenses:Office/General Administrative Expenses:Liability Ins…" at bounding box center [448, 571] width 155 height 16
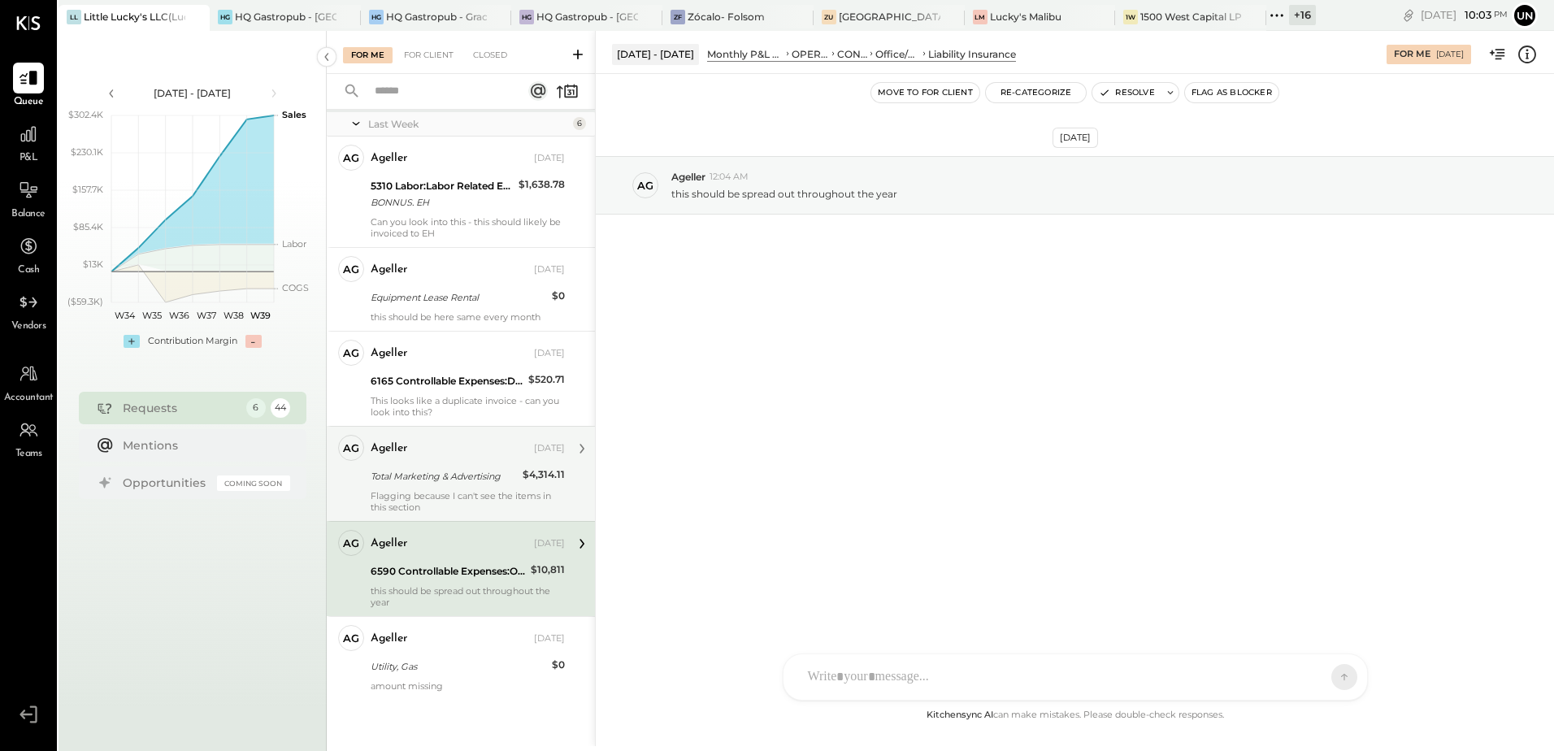
click at [409, 472] on div "Total Marketing & Advertising" at bounding box center [444, 476] width 147 height 16
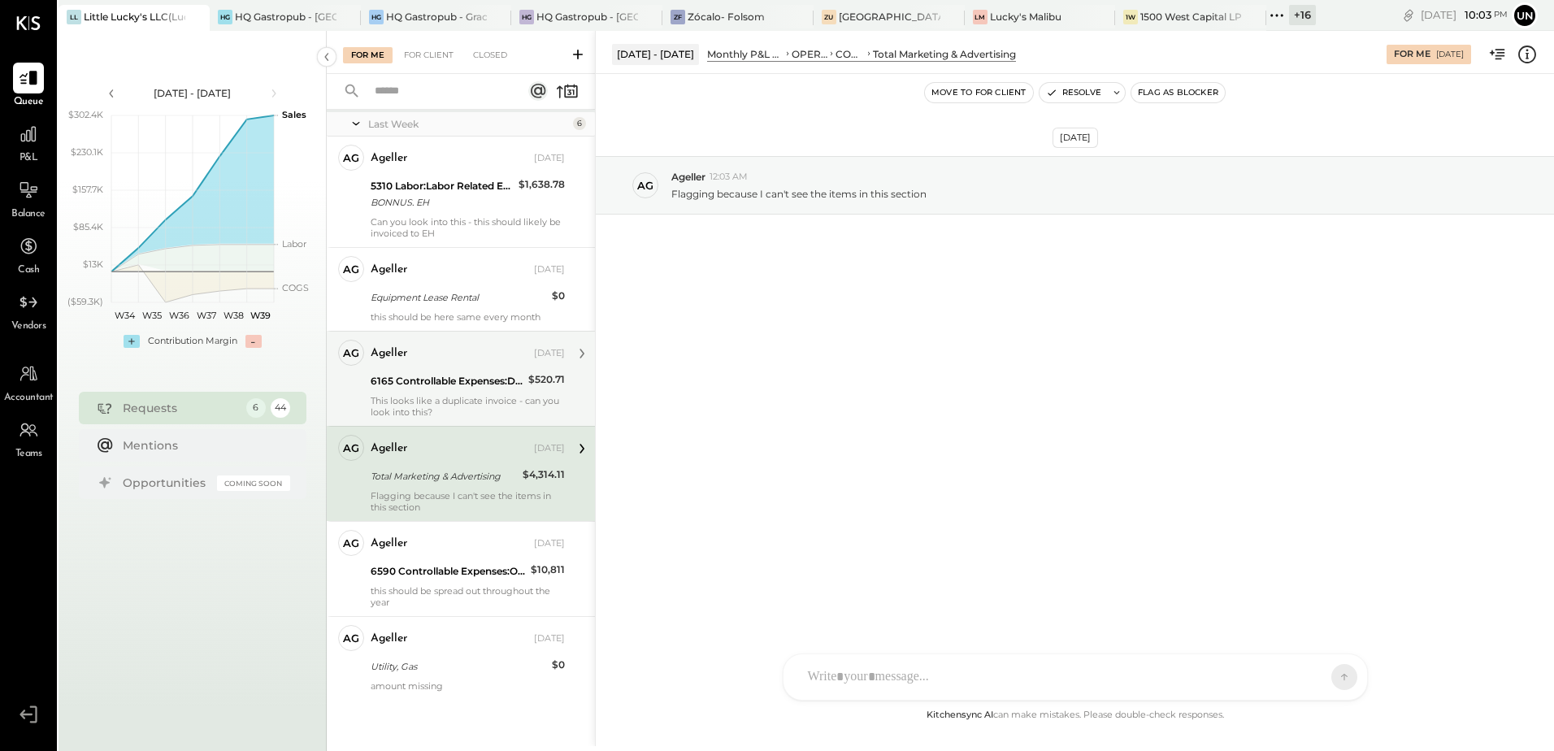
click at [423, 381] on div "6165 Controllable Expenses:Direct Operating Expenses:Glasses" at bounding box center [447, 381] width 153 height 16
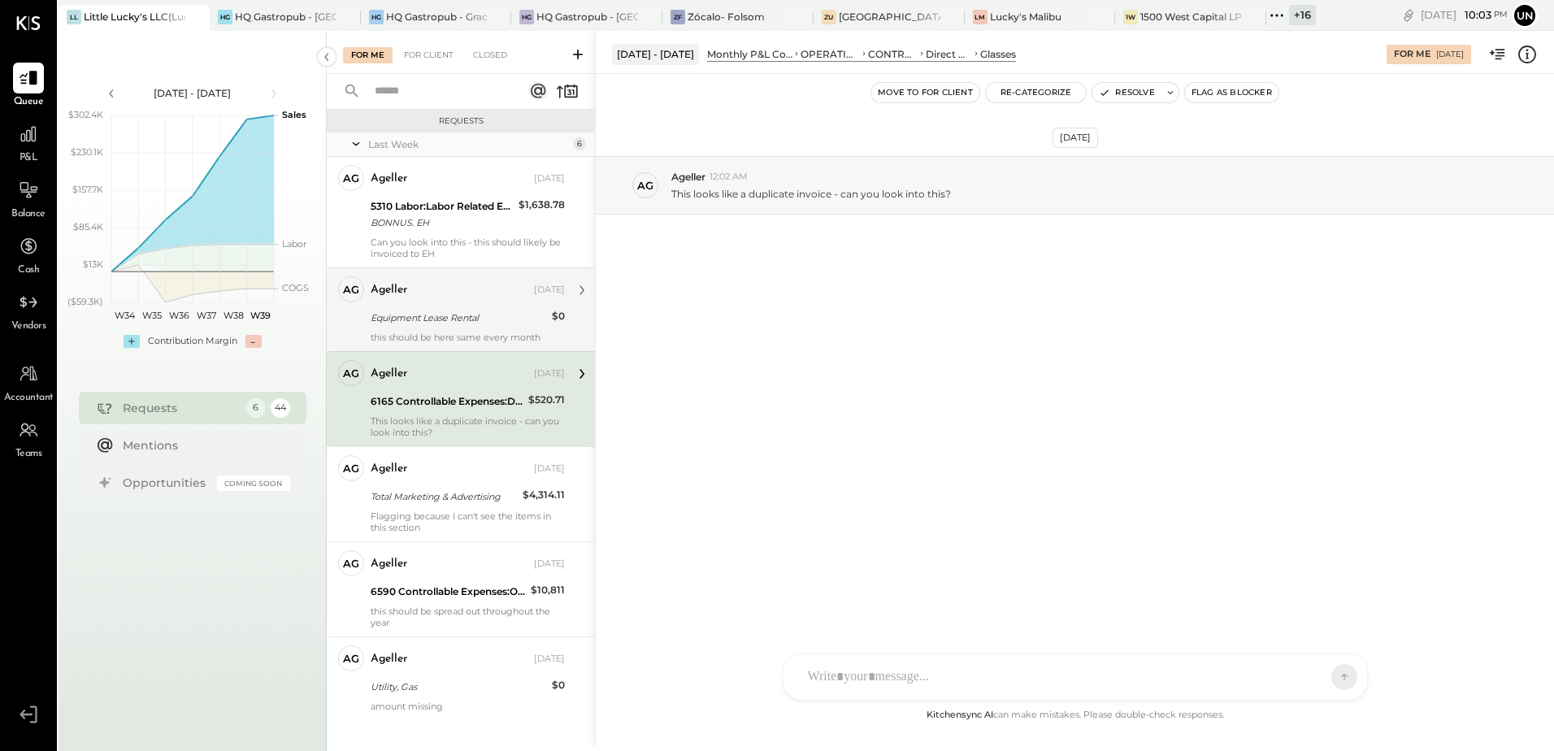
click at [458, 328] on div "Ageller Sep 20, 2025 Equipment Lease Rental $0 this should be here same every m…" at bounding box center [468, 309] width 194 height 67
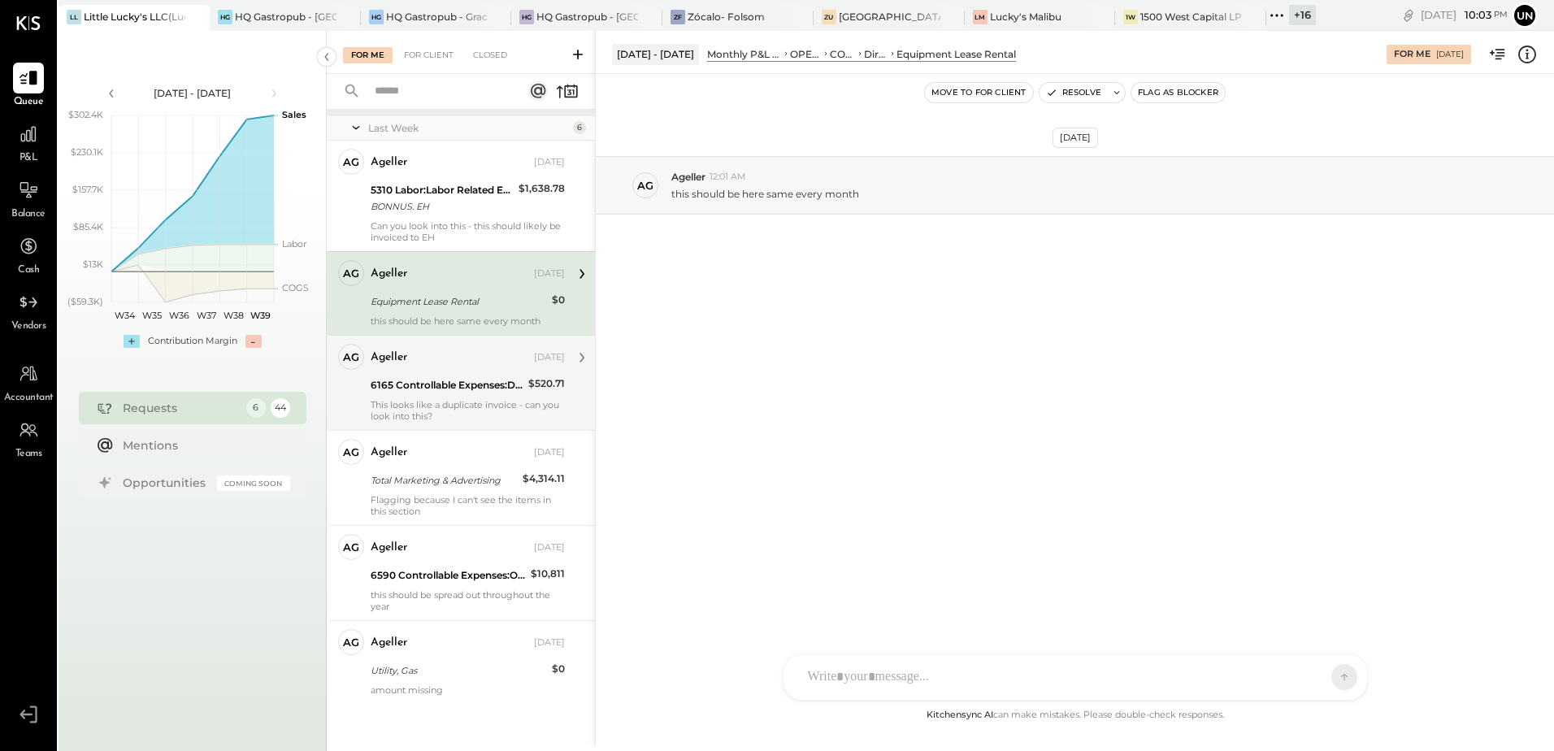
scroll to position [20, 0]
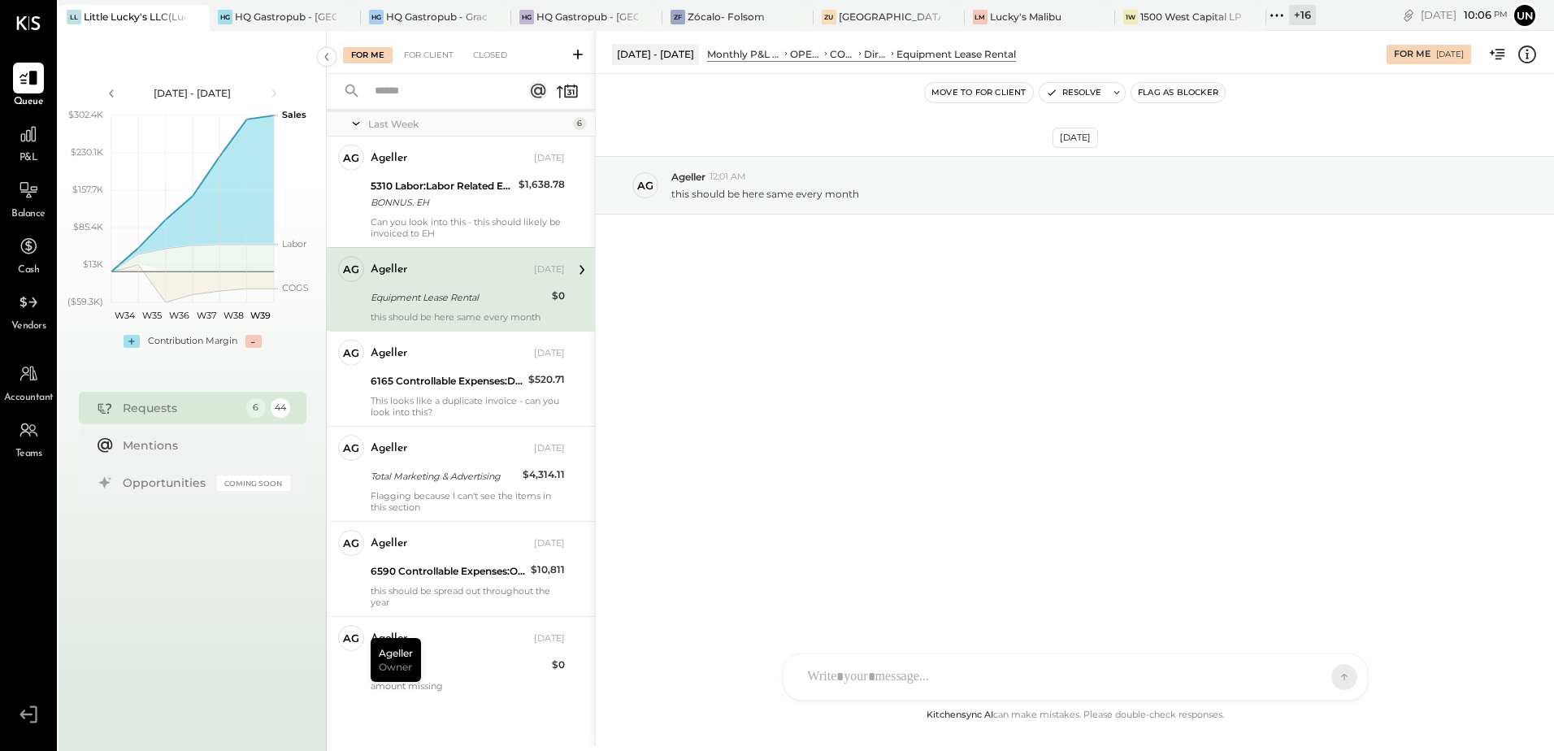
drag, startPoint x: 930, startPoint y: 408, endPoint x: 867, endPoint y: 384, distance: 66.9
click at [930, 408] on div "Sep 21st, 2025 Ag Ageller 12:01 AM this should be here same every month" at bounding box center [1075, 389] width 958 height 631
click at [823, 297] on div "Sep 21st, 2025 Ag Ageller 12:01 AM this should be here same every month" at bounding box center [1075, 226] width 958 height 222
click at [25, 323] on span "Vendors" at bounding box center [28, 326] width 35 height 15
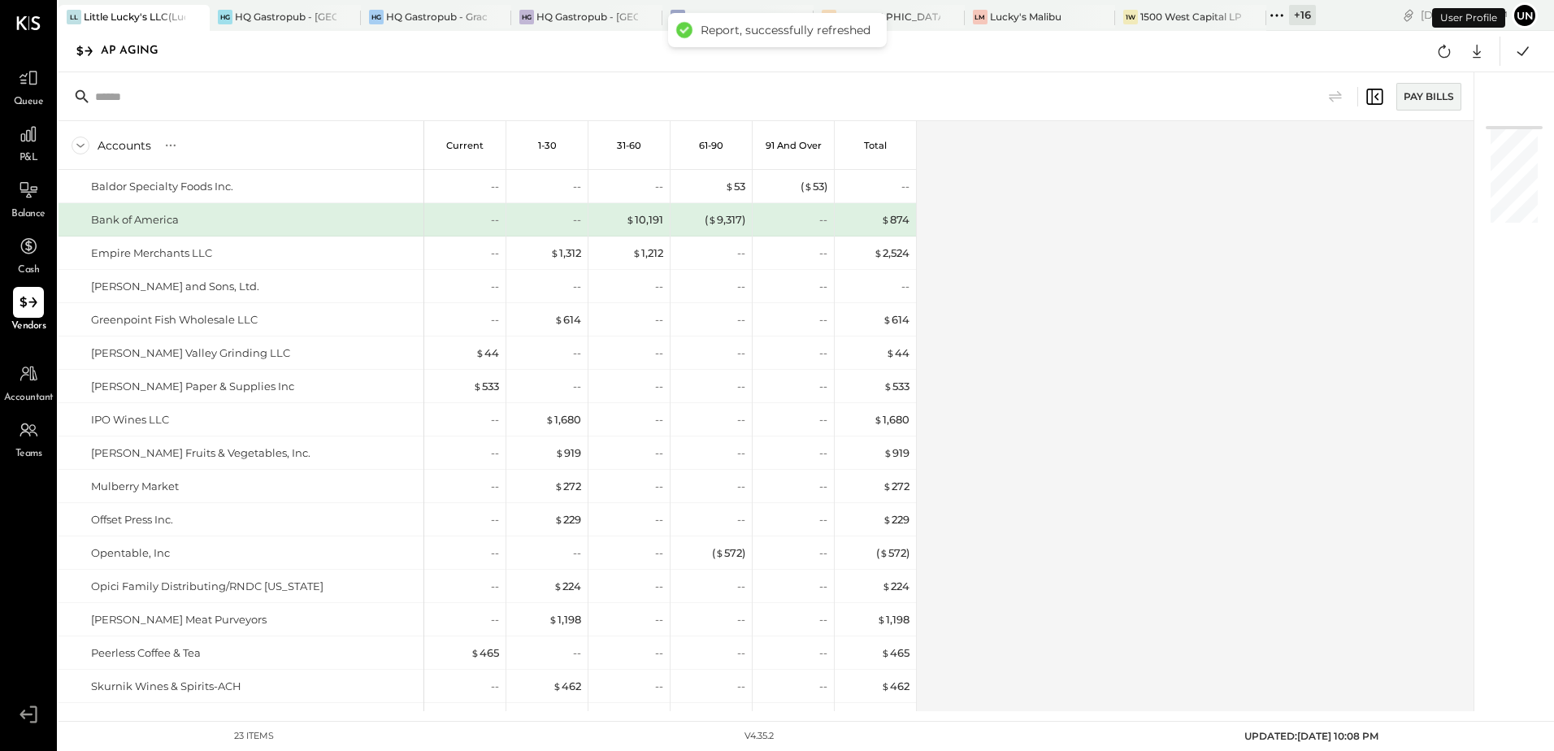
click at [1048, 397] on div "Accounts S % GL Current 1-30 31-60 61-90 91 and Over Total Baldor Specialty Foo…" at bounding box center [767, 416] width 1417 height 590
click at [1481, 54] on icon at bounding box center [1476, 51] width 21 height 21
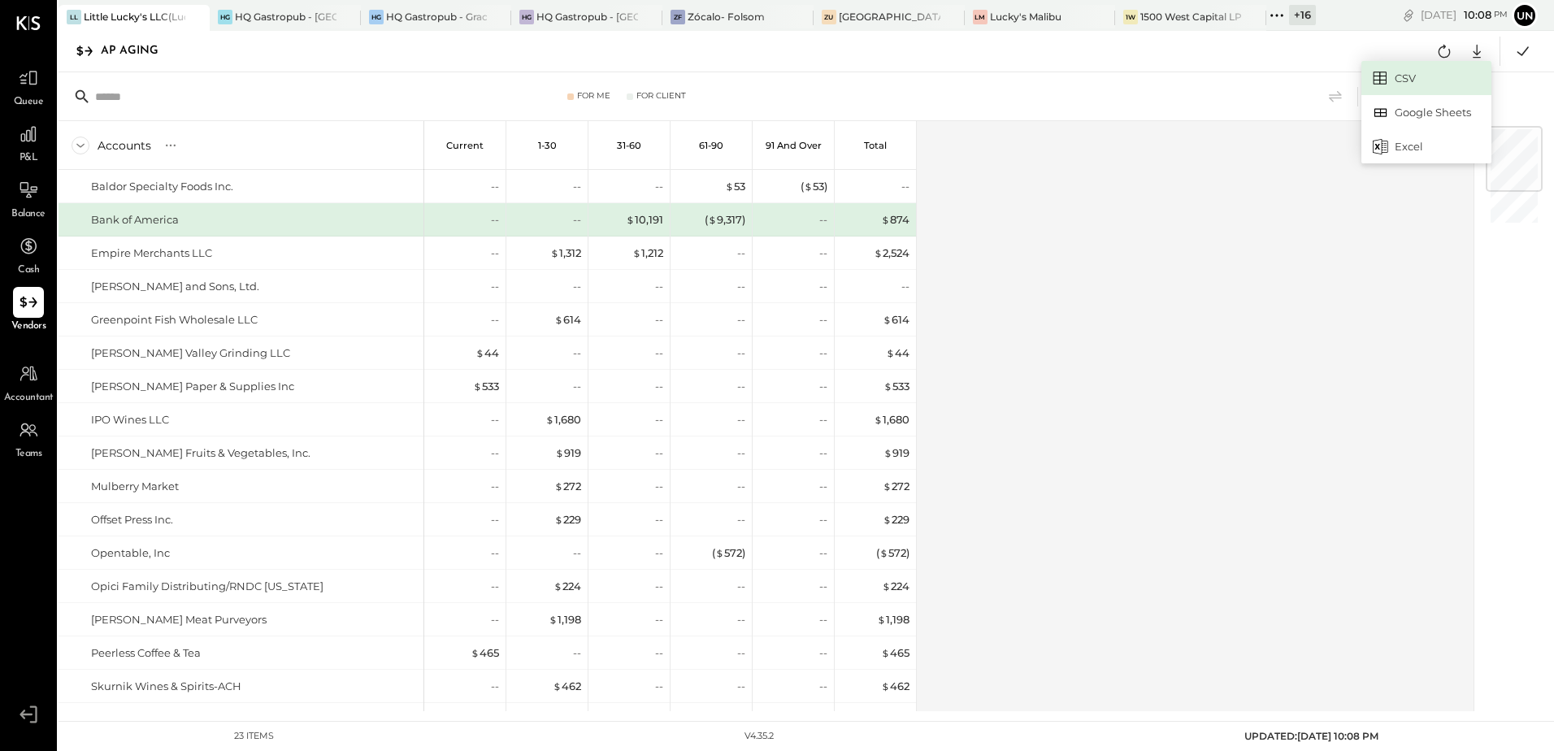
click at [1400, 76] on link "CSV" at bounding box center [1426, 78] width 130 height 34
click at [1072, 181] on div "Accounts S % GL Current 1-30 31-60 61-90 91 and Over Total Baldor Specialty Foo…" at bounding box center [767, 416] width 1417 height 590
click at [1456, 46] on button at bounding box center [1443, 51] width 29 height 29
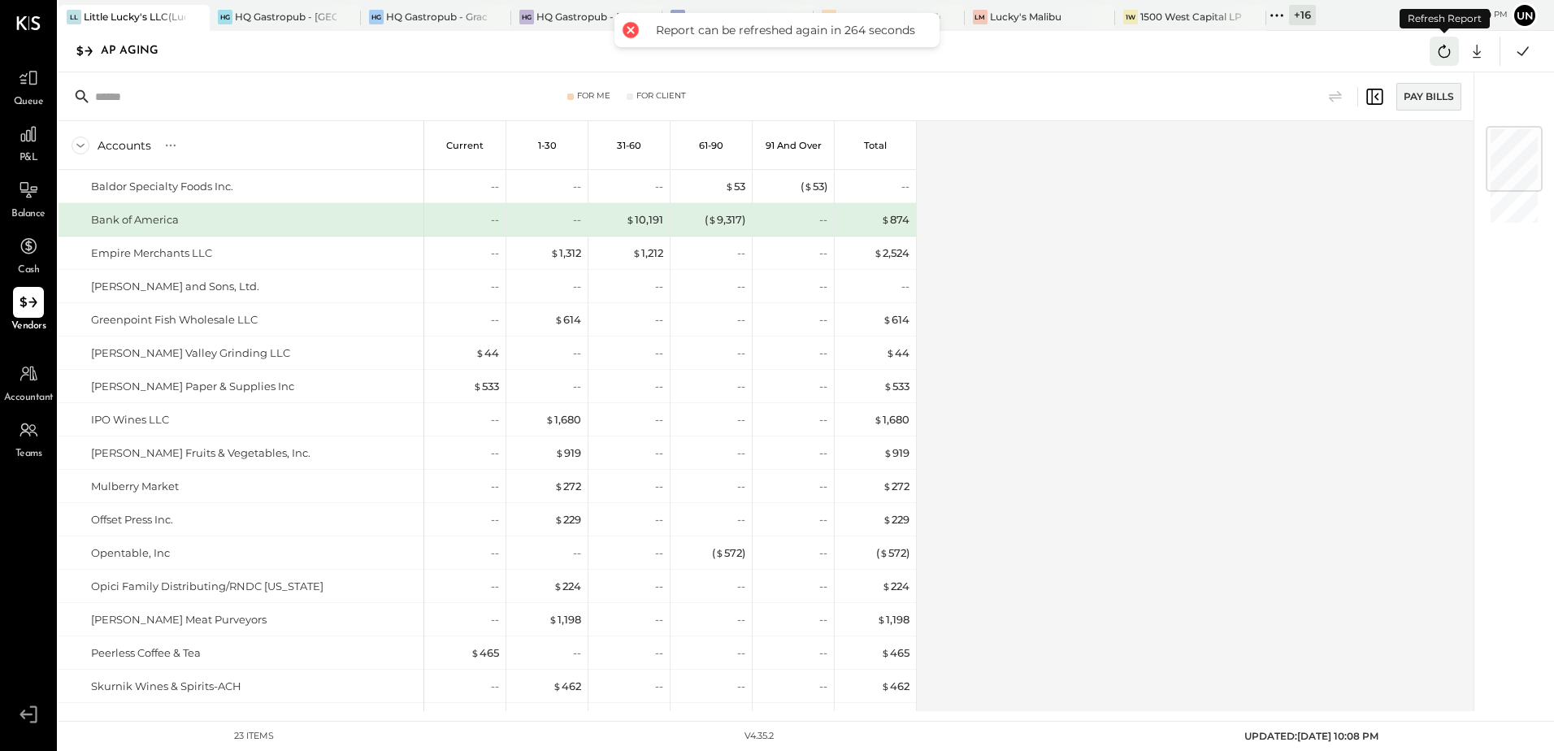
click at [1451, 46] on icon at bounding box center [1444, 51] width 21 height 21
click at [1451, 47] on icon at bounding box center [1444, 51] width 21 height 21
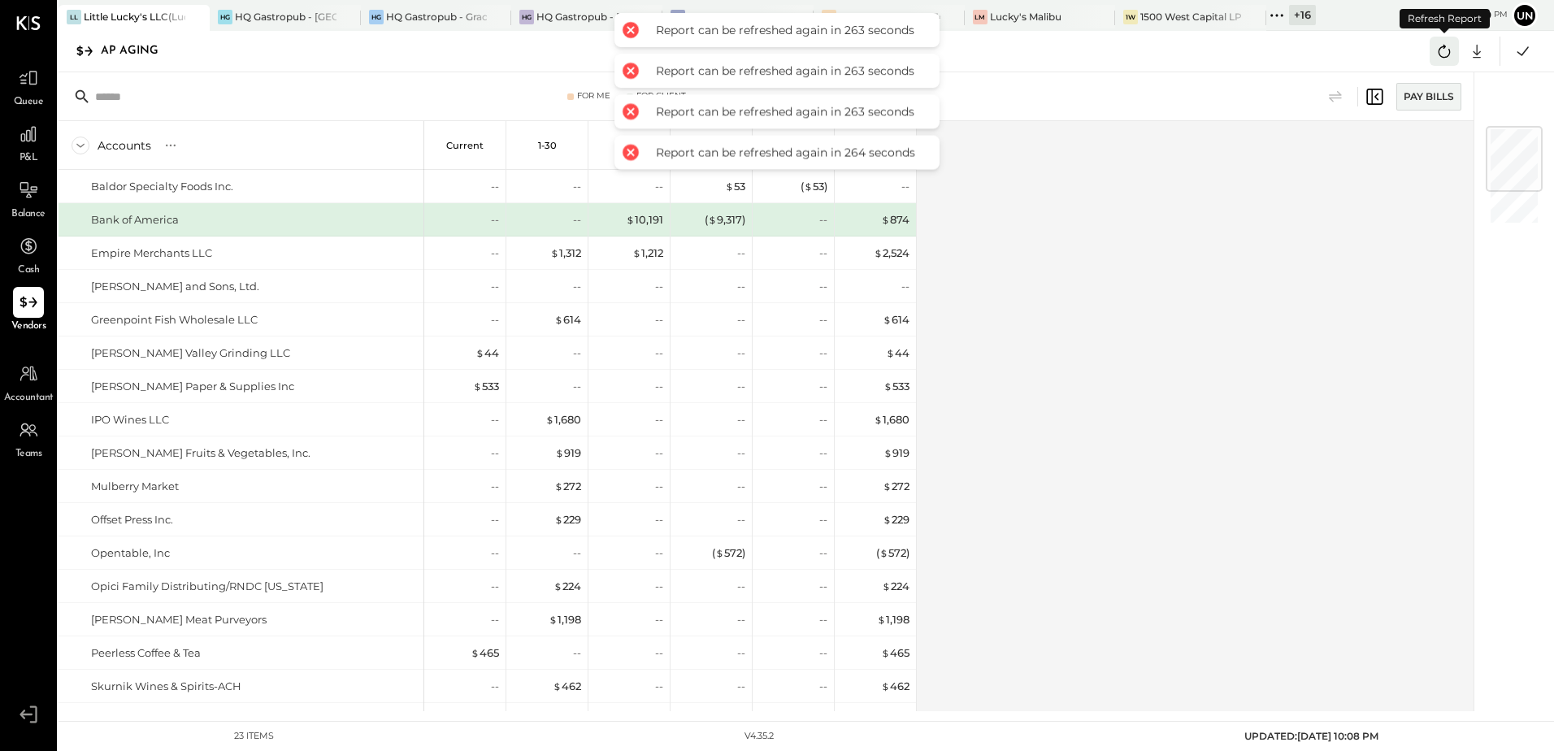
click at [1451, 47] on icon at bounding box center [1444, 51] width 21 height 21
click at [1448, 50] on icon at bounding box center [1444, 51] width 21 height 21
click at [1447, 50] on icon at bounding box center [1444, 51] width 21 height 21
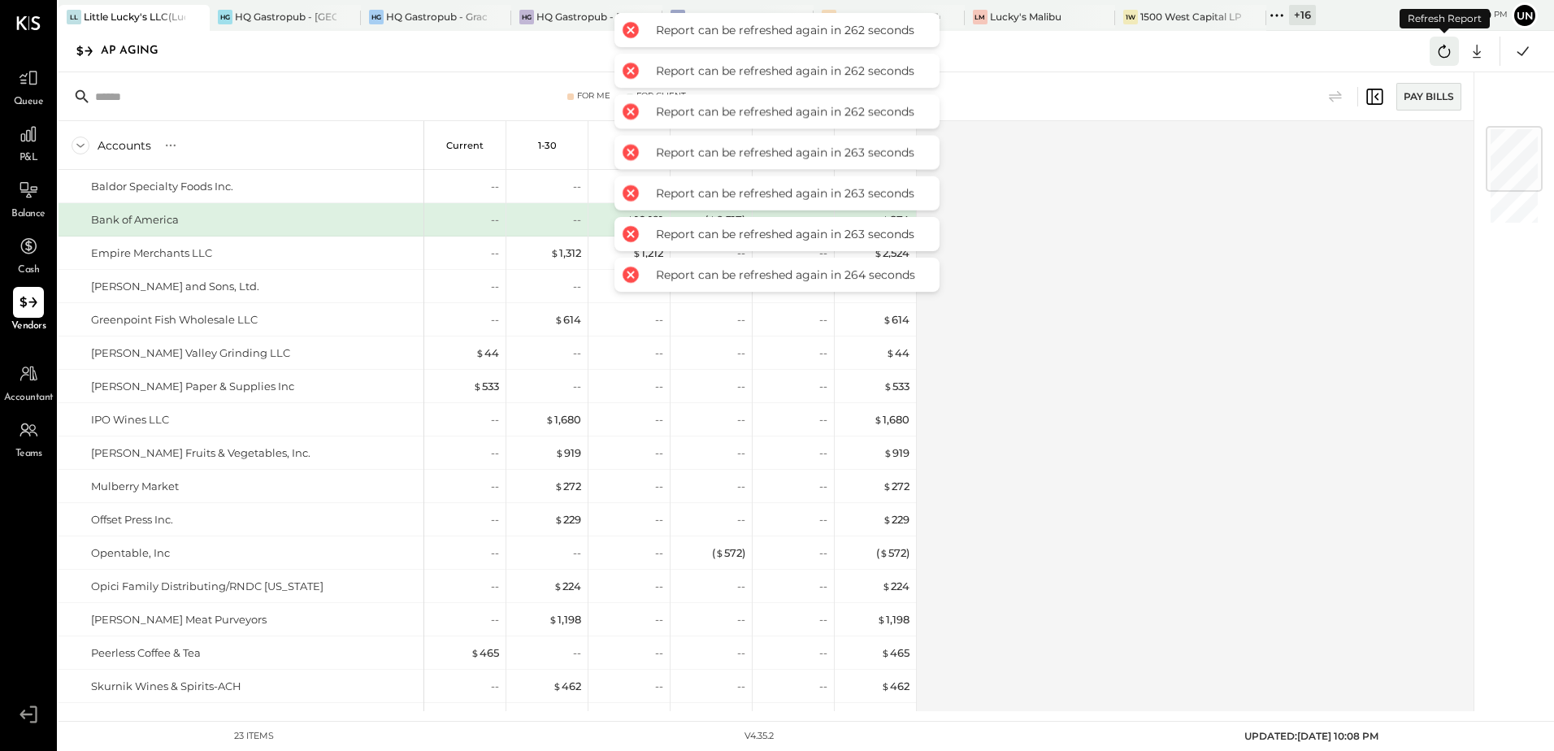
click at [1447, 50] on icon at bounding box center [1444, 51] width 21 height 21
click at [1447, 51] on icon at bounding box center [1444, 51] width 21 height 21
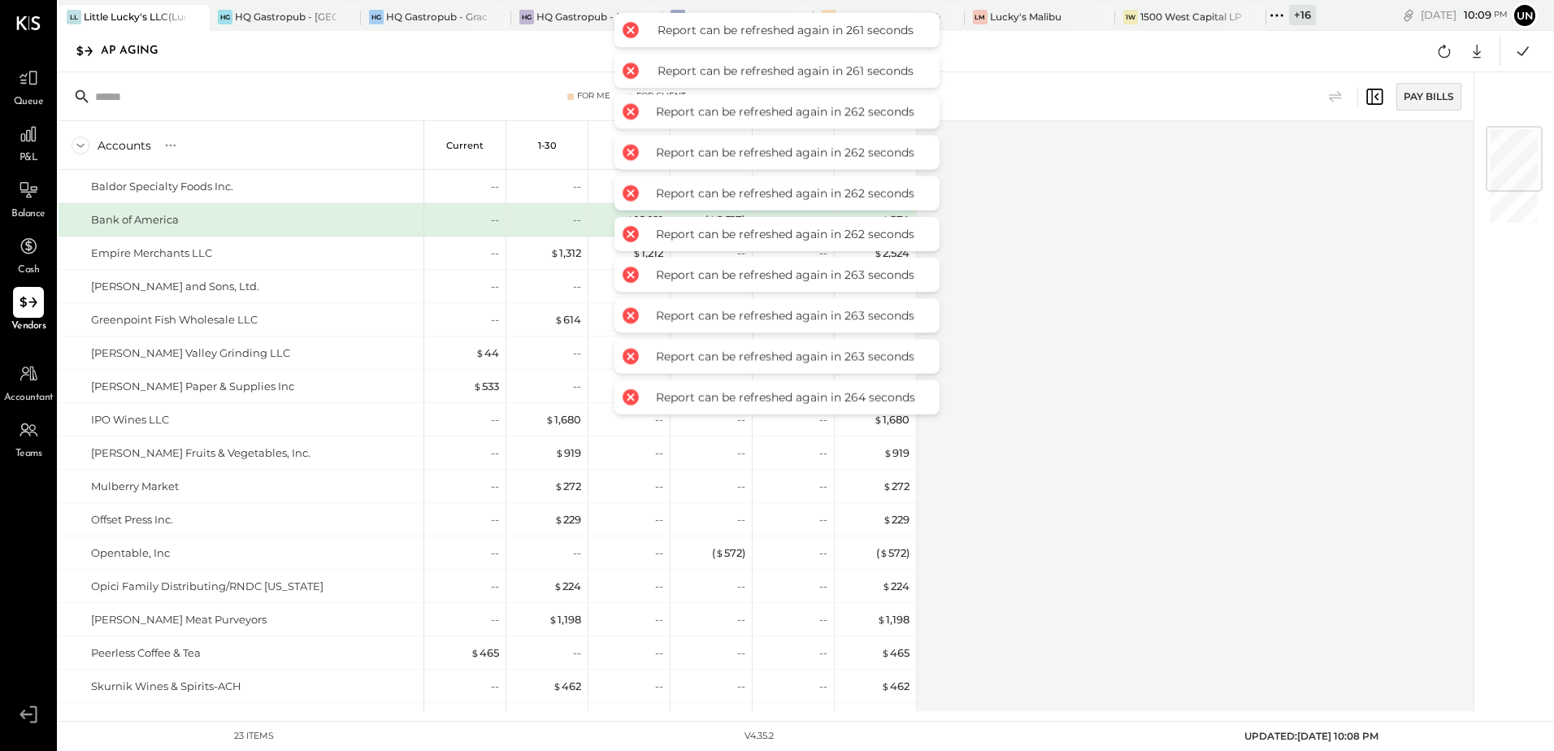
click at [1006, 436] on div "Accounts S % GL Current 1-30 31-60 61-90 91 and Over Total Baldor Specialty Foo…" at bounding box center [767, 416] width 1417 height 590
click at [1525, 46] on icon at bounding box center [1522, 51] width 21 height 21
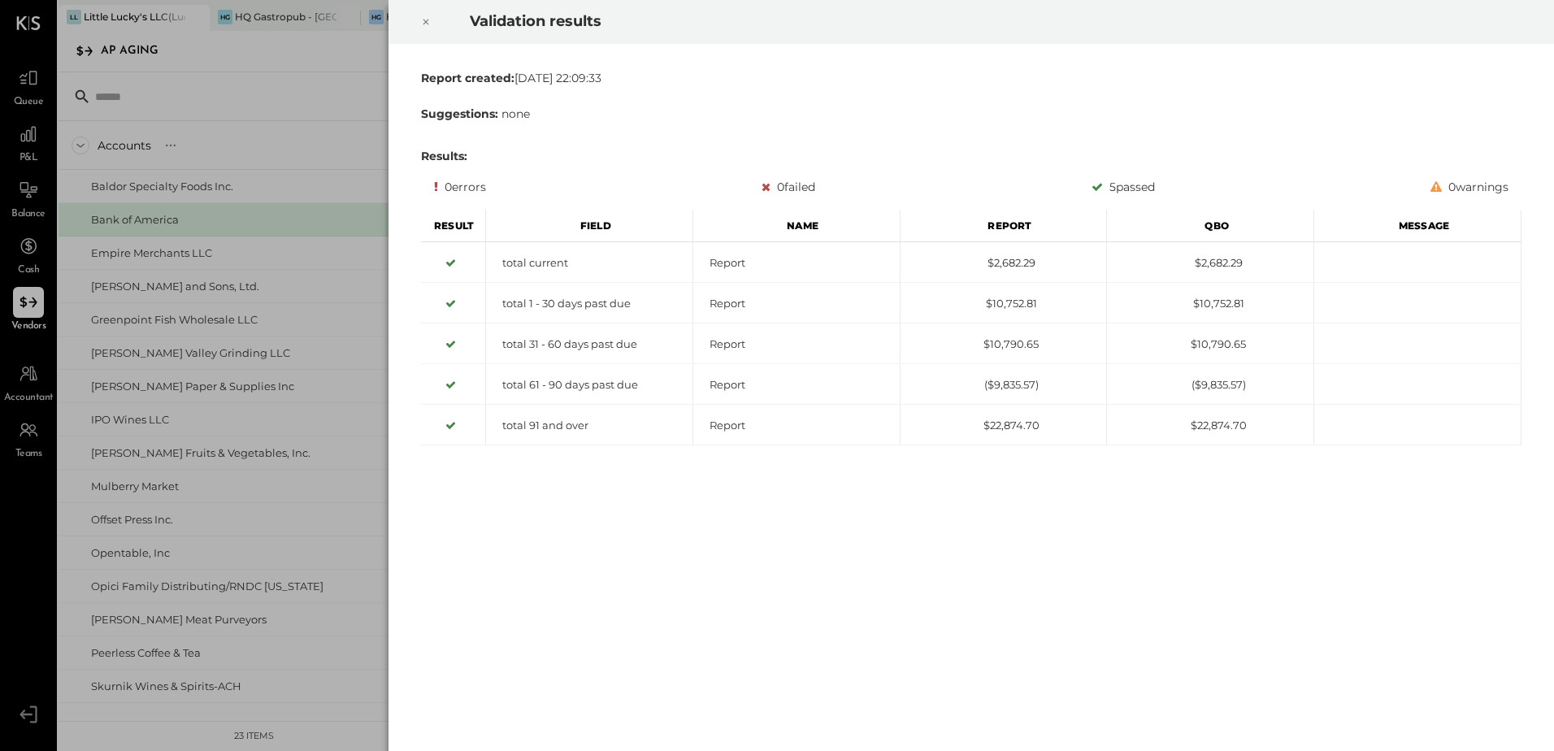
click at [793, 115] on div "Suggestions: none" at bounding box center [971, 114] width 1100 height 16
click at [427, 23] on icon at bounding box center [426, 23] width 6 height 6
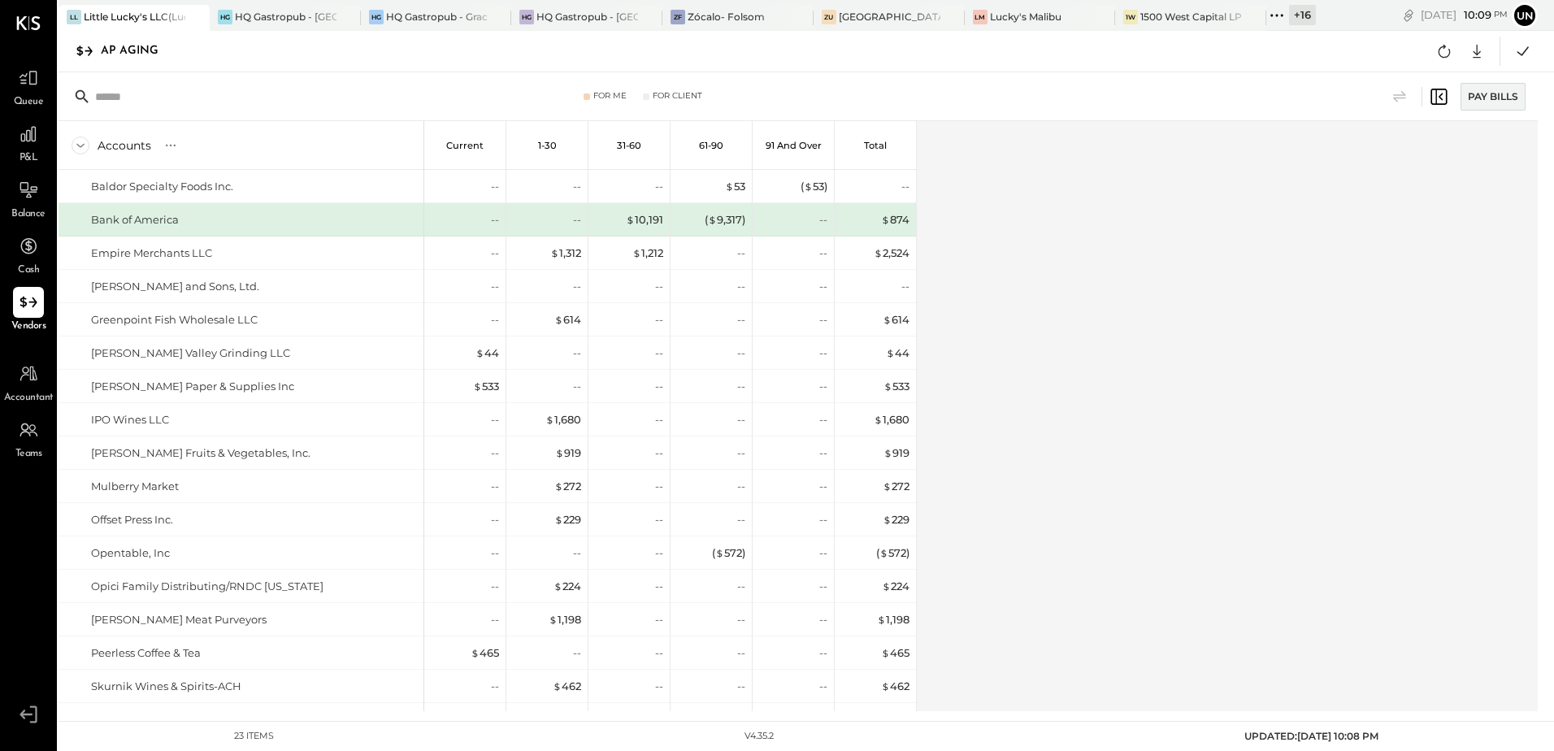
click at [1164, 350] on div "Accounts S % GL Current 1-30 31-60 61-90 91 and Over Total Baldor Specialty Foo…" at bounding box center [799, 416] width 1481 height 590
click at [1430, 63] on button at bounding box center [1443, 51] width 29 height 29
click at [1293, 200] on div "Accounts S % GL Current 1-30 31-60 61-90 91 and Over Total Baldor Specialty Foo…" at bounding box center [799, 416] width 1481 height 590
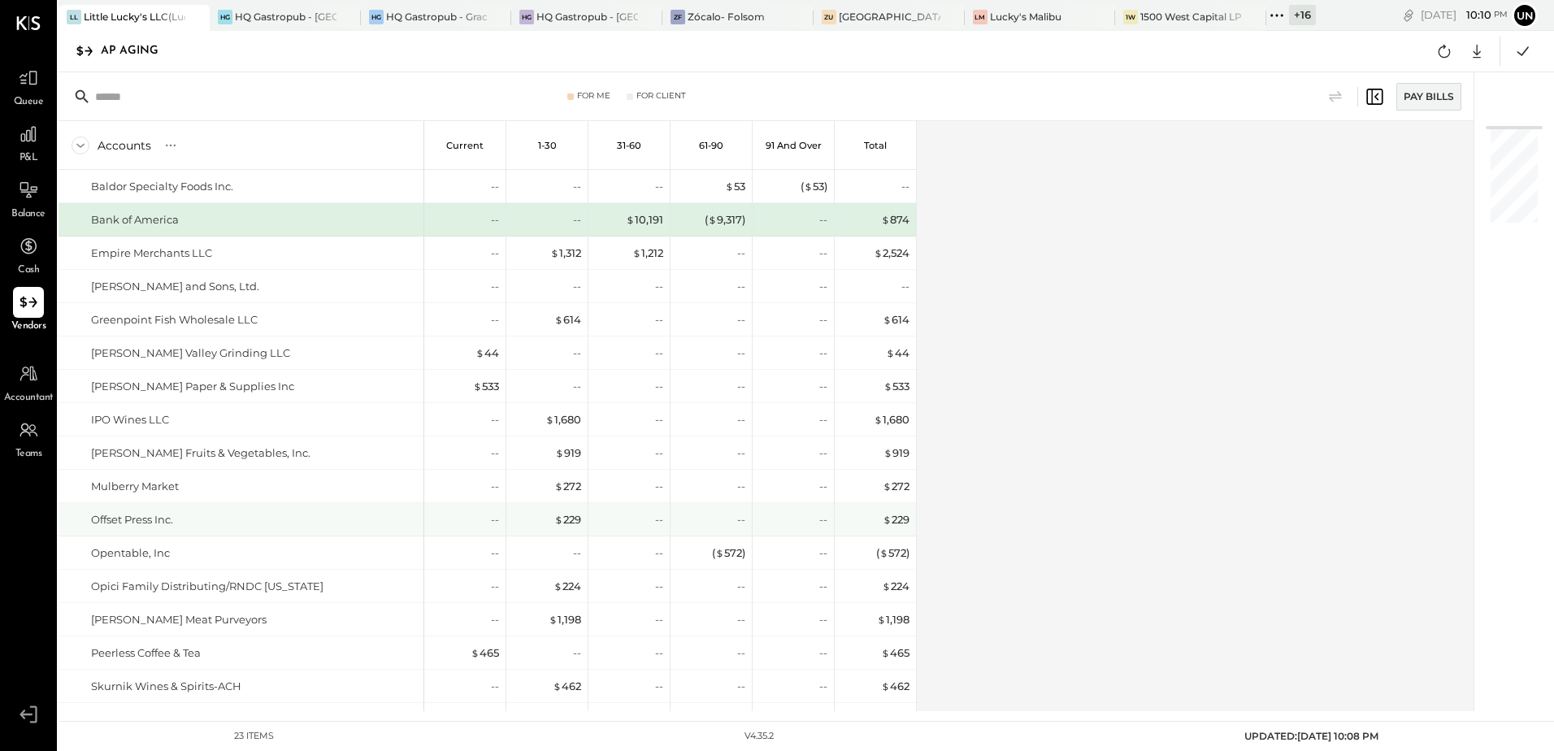
scroll to position [81, 0]
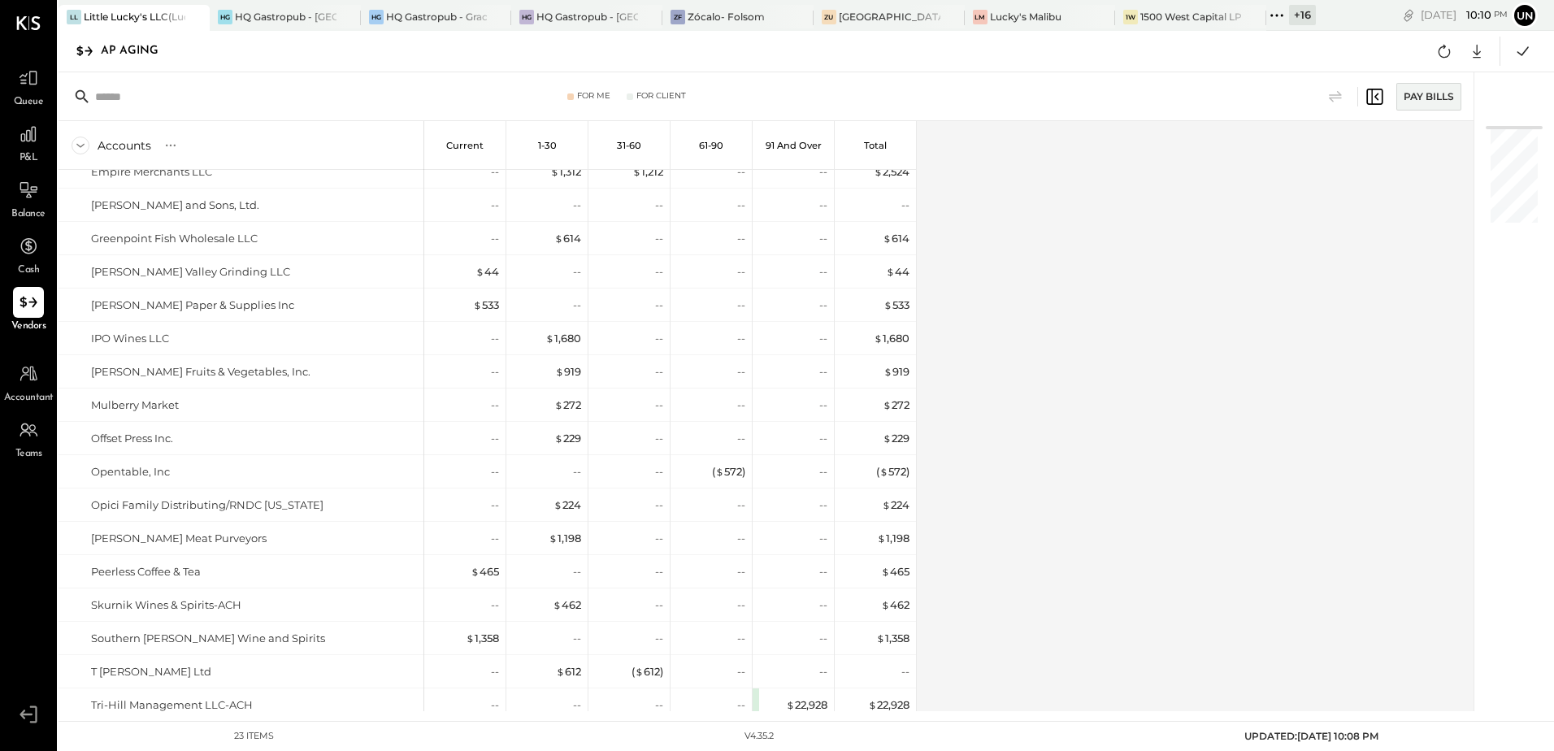
click at [1143, 414] on div "Accounts S % GL Current 1-30 31-60 61-90 91 and Over Total Baldor Specialty Foo…" at bounding box center [767, 416] width 1417 height 590
click at [1104, 369] on div "Accounts S % GL Current 1-30 31-60 61-90 91 and Over Total Baldor Specialty Foo…" at bounding box center [767, 416] width 1417 height 590
click at [1106, 369] on div "Accounts S % GL Current 1-30 31-60 61-90 91 and Over Total Baldor Specialty Foo…" at bounding box center [767, 416] width 1417 height 590
click at [1107, 369] on div "Accounts S % GL Current 1-30 31-60 61-90 91 and Over Total Baldor Specialty Foo…" at bounding box center [767, 416] width 1417 height 590
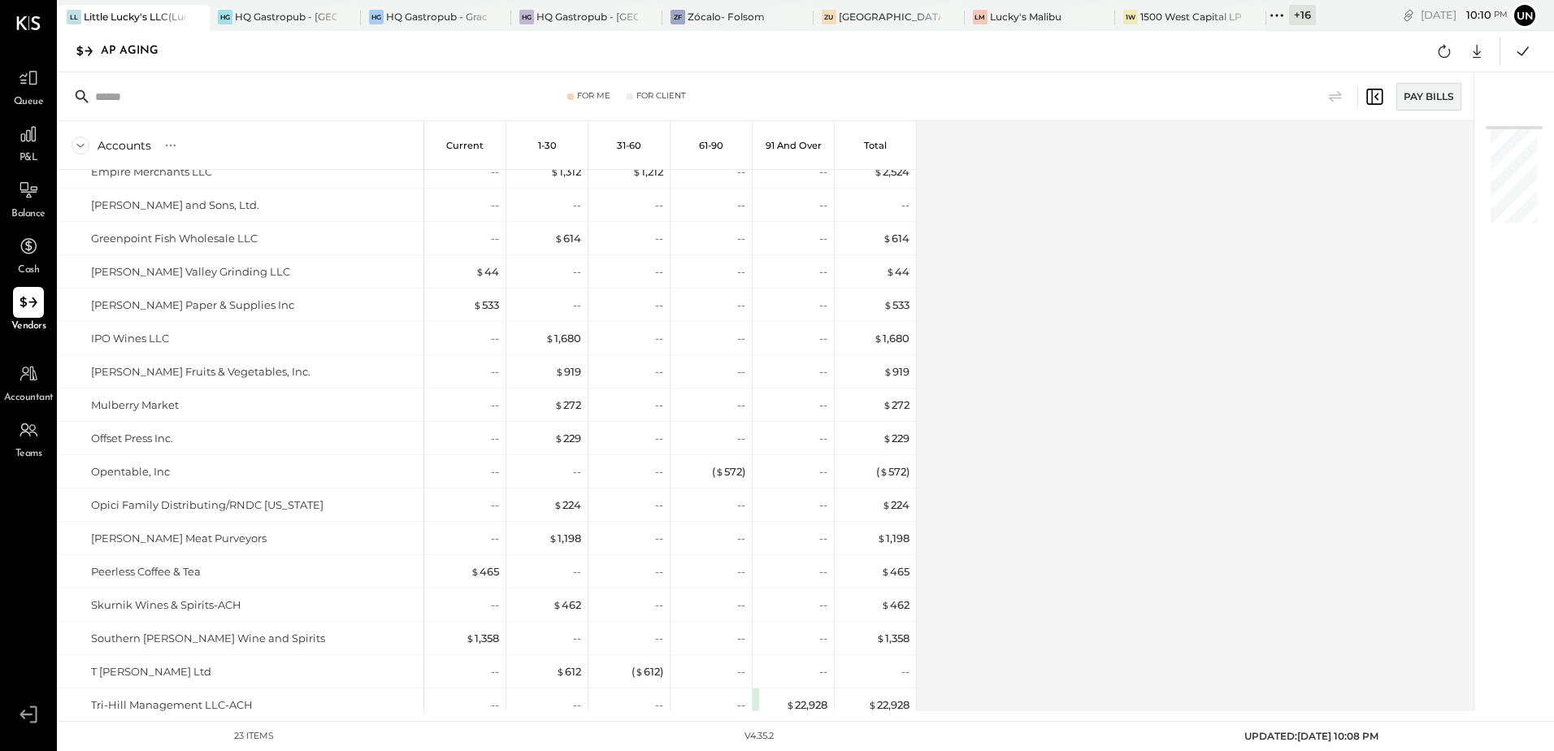
click at [1098, 295] on div "Accounts S % GL Current 1-30 31-60 61-90 91 and Over Total Baldor Specialty Foo…" at bounding box center [767, 416] width 1417 height 590
click at [145, 7] on div "LL Little Lucky's LLC(Lucky's Soho)" at bounding box center [134, 18] width 151 height 26
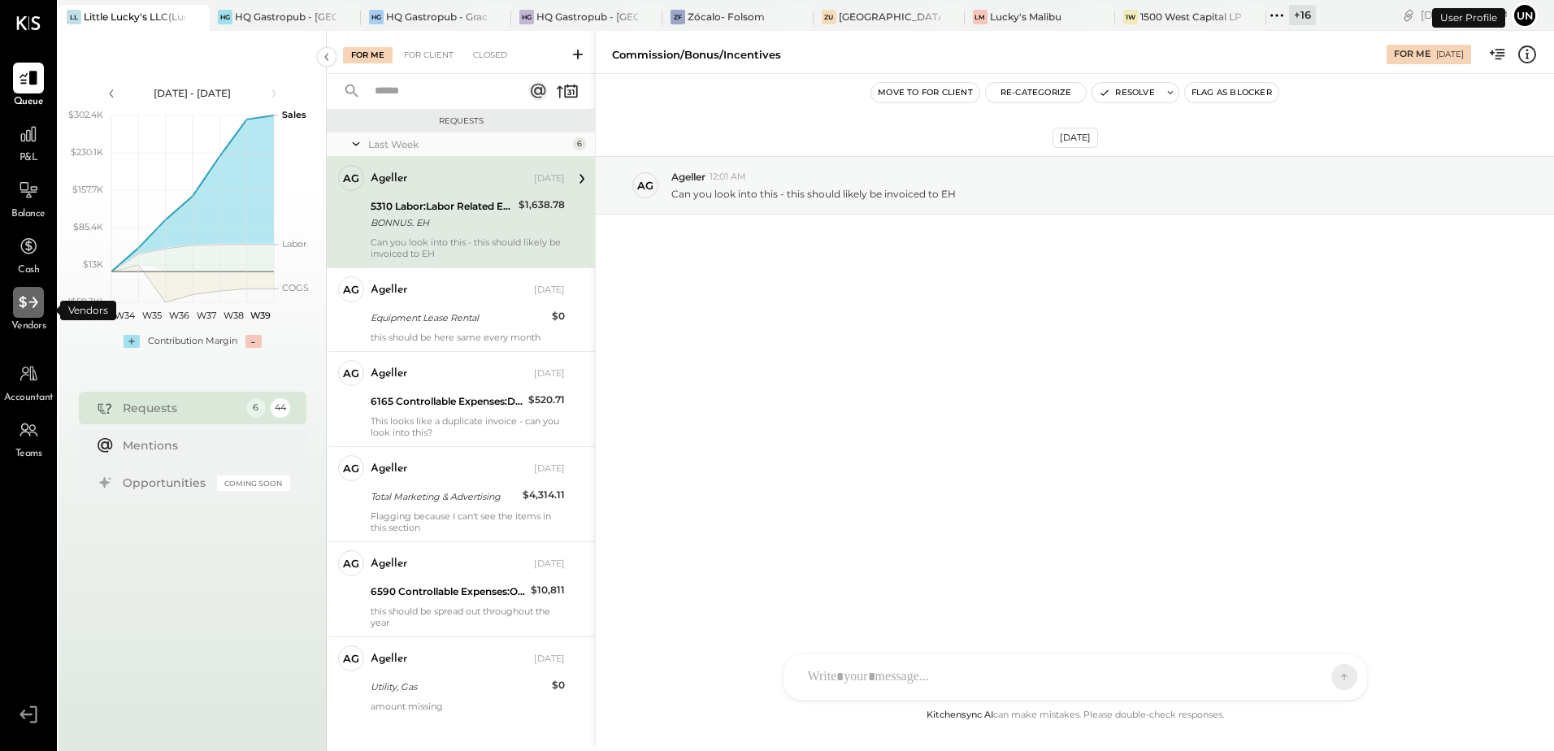
click at [24, 316] on div at bounding box center [28, 302] width 31 height 31
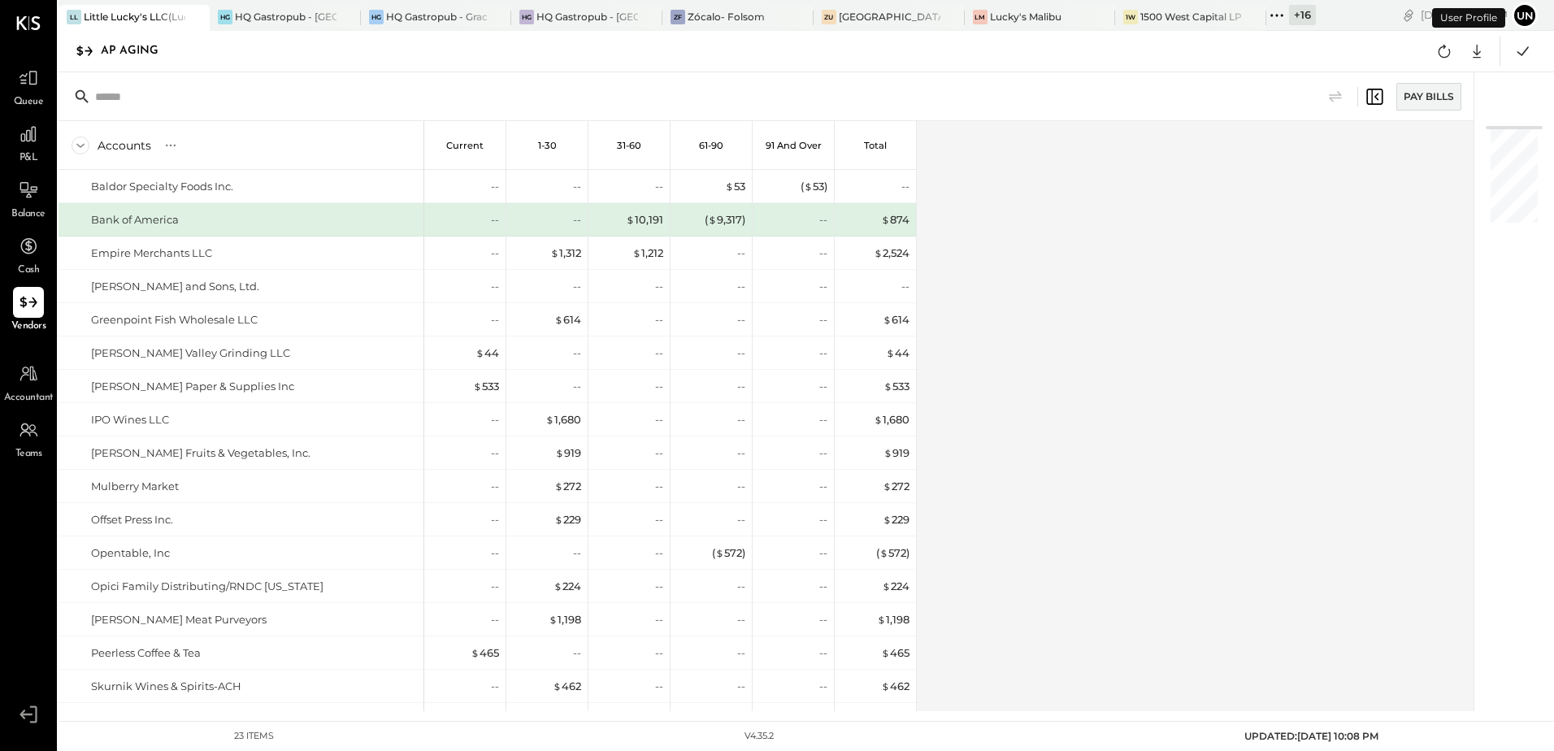
click at [1100, 301] on div "Accounts S % GL Current 1-30 31-60 61-90 91 and Over Total Baldor Specialty Foo…" at bounding box center [767, 416] width 1417 height 590
click at [1190, 322] on div "Accounts S % GL Current 1-30 31-60 61-90 91 and Over Total Baldor Specialty Foo…" at bounding box center [767, 416] width 1417 height 590
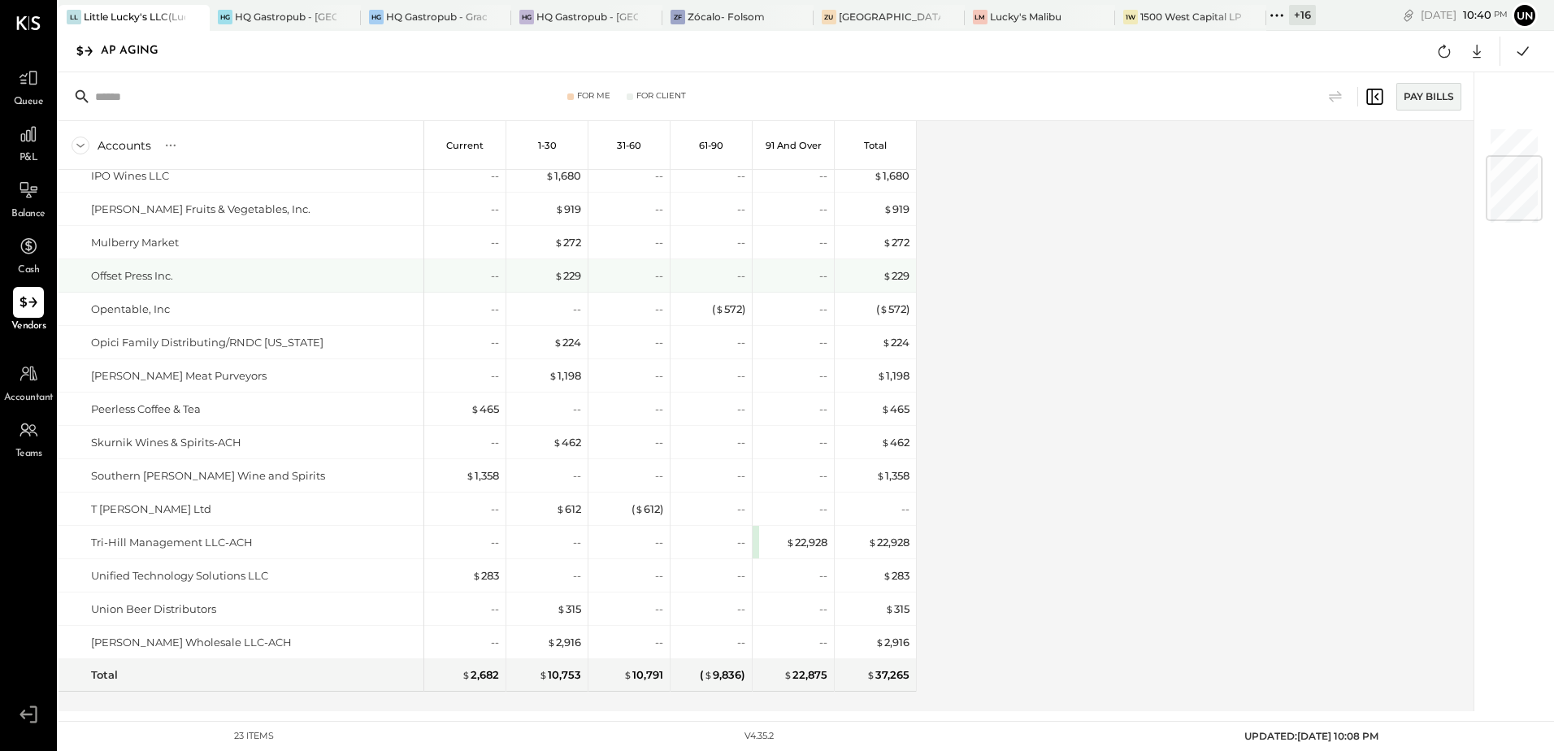
scroll to position [265, 0]
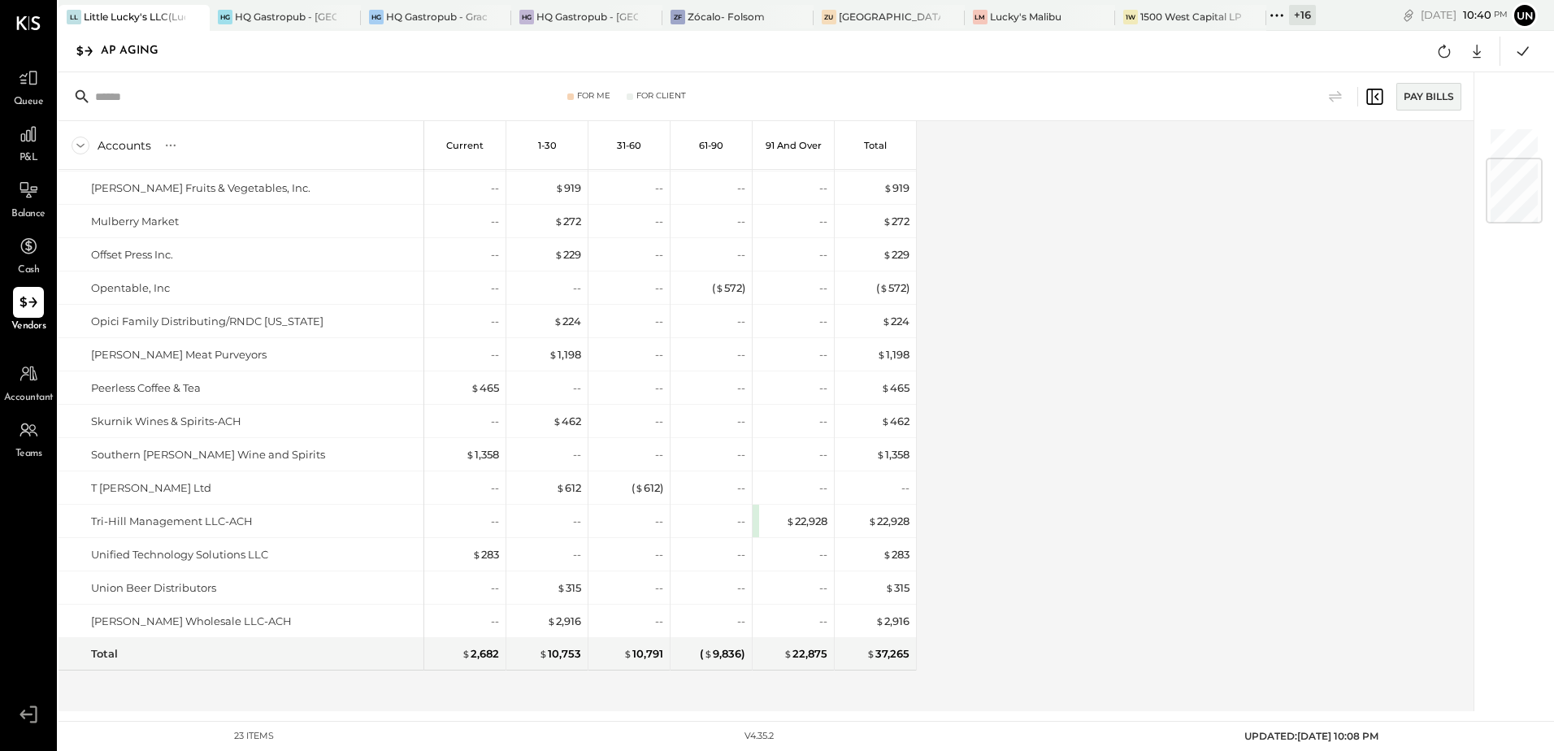
click at [1225, 314] on div "Accounts S % GL Current 1-30 31-60 61-90 91 and Over Total Baldor Specialty Foo…" at bounding box center [767, 416] width 1417 height 590
click at [1481, 48] on icon at bounding box center [1476, 51] width 21 height 21
click at [1408, 76] on link "CSV" at bounding box center [1426, 78] width 130 height 34
